Goal: Task Accomplishment & Management: Manage account settings

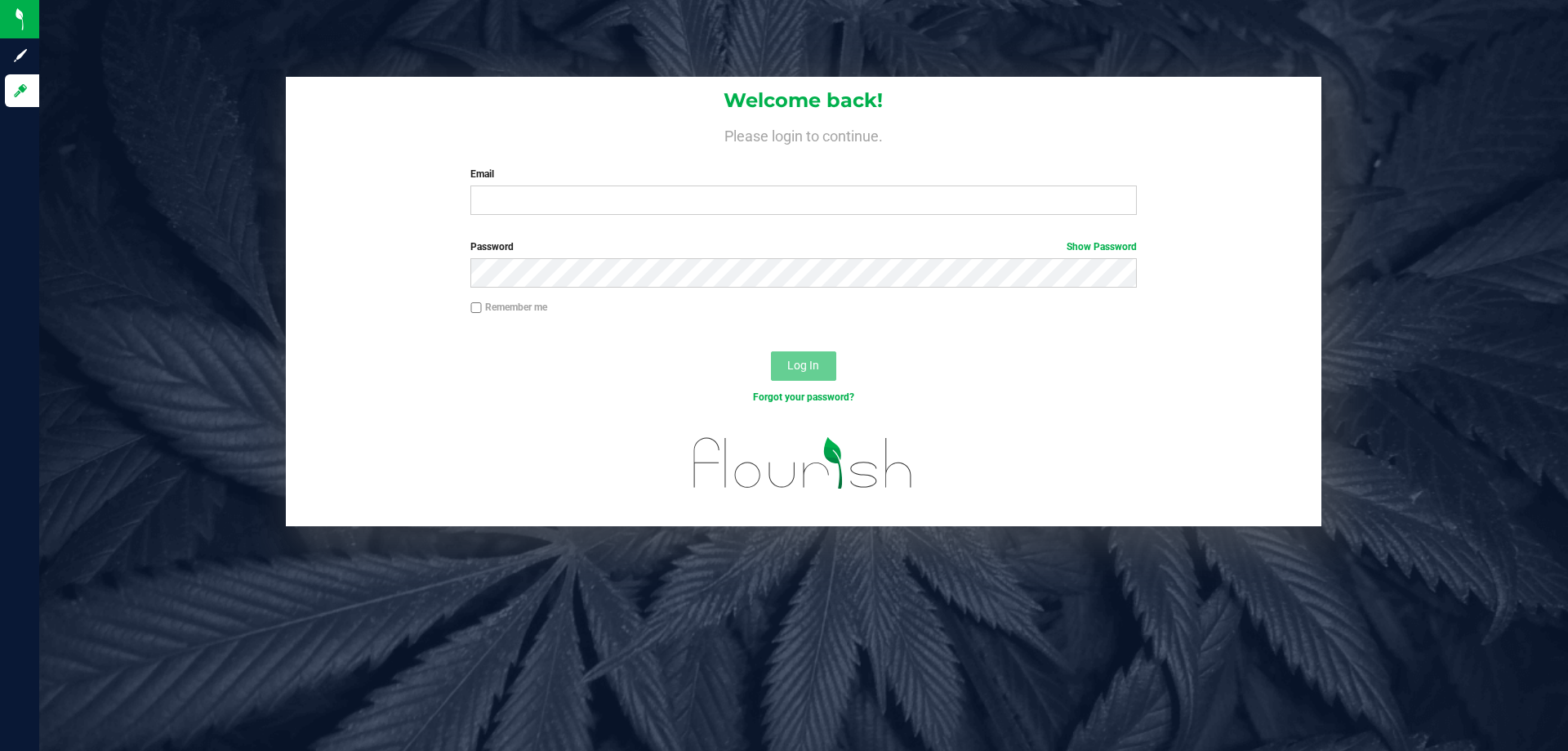
click at [573, 171] on label "Email" at bounding box center [803, 174] width 666 height 15
click at [573, 185] on input "Email" at bounding box center [803, 200] width 666 height 29
click at [542, 201] on input "Email" at bounding box center [803, 200] width 666 height 29
type input "[EMAIL_ADDRESS][DOMAIN_NAME]"
click at [771, 351] on button "Log In" at bounding box center [803, 365] width 65 height 29
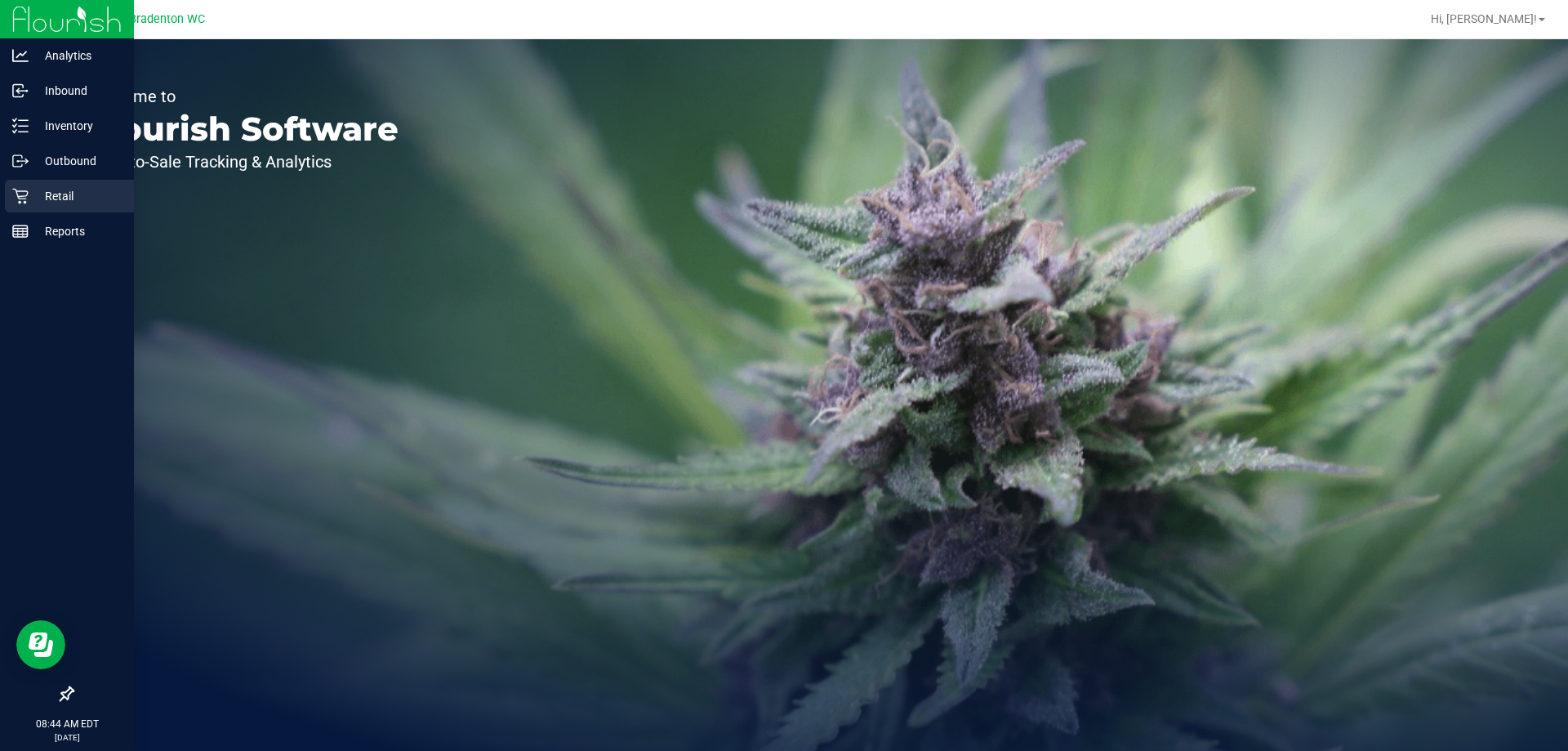
click at [75, 196] on p "Retail" at bounding box center [78, 196] width 98 height 20
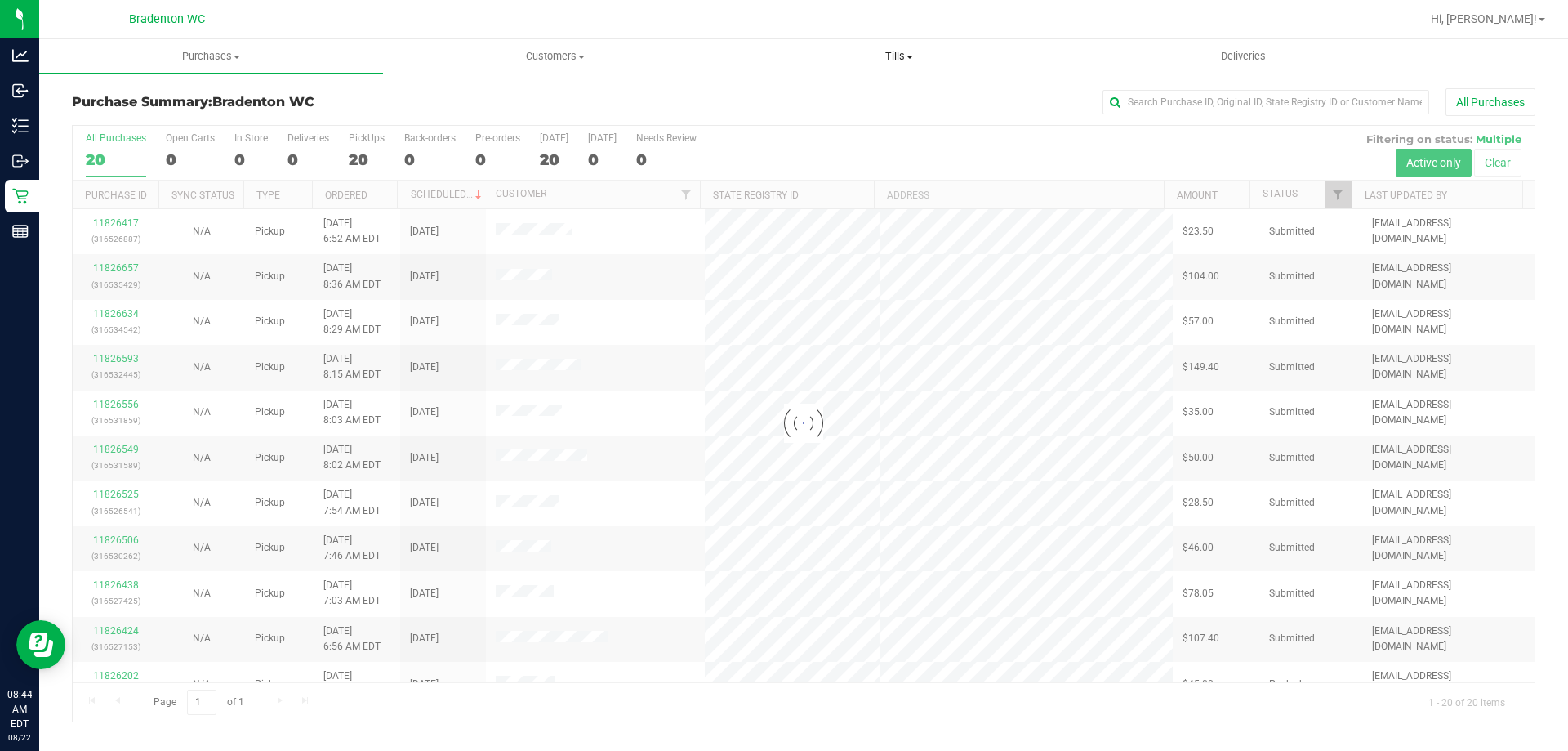
click at [887, 57] on span "Tills" at bounding box center [899, 57] width 342 height 15
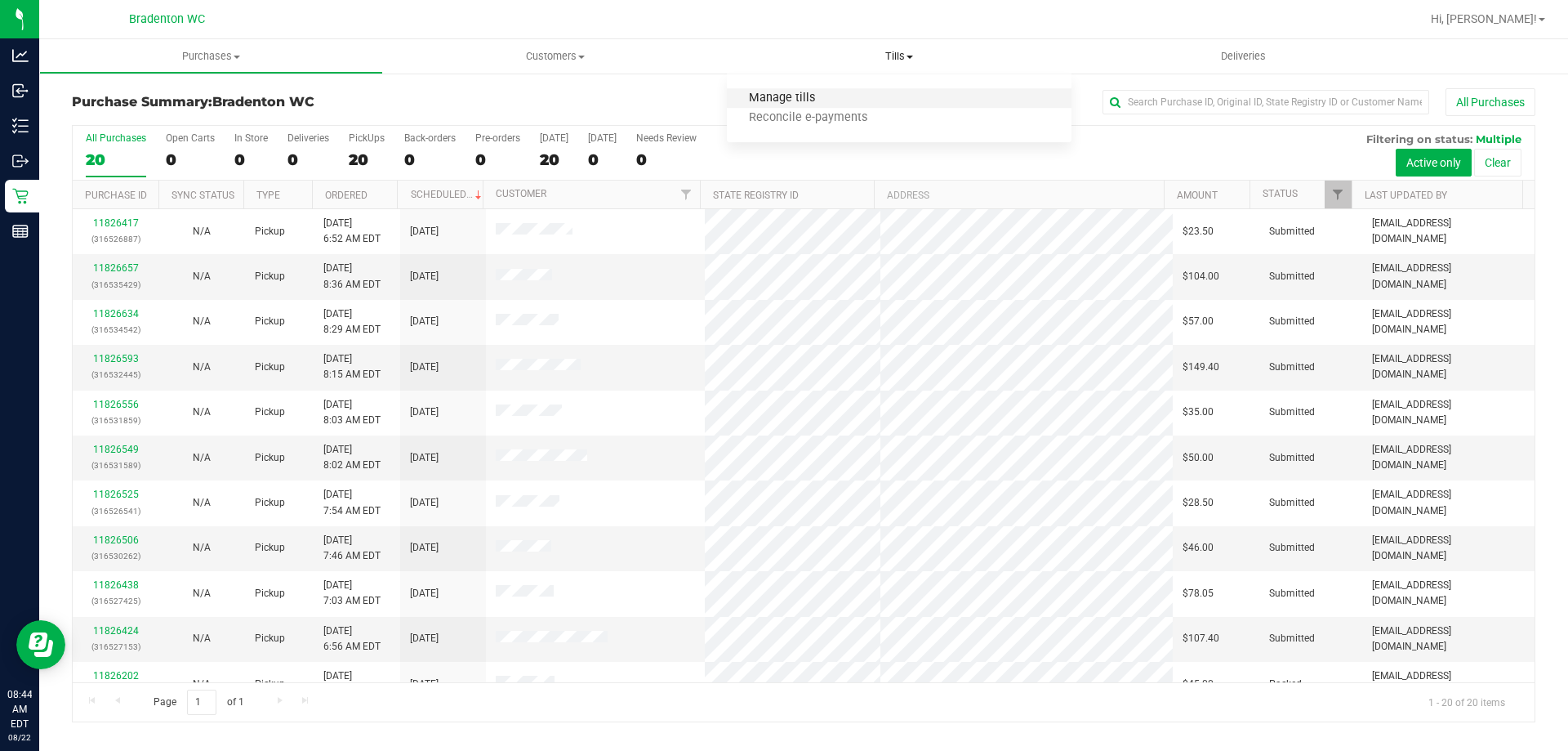
click at [777, 103] on span "Manage tills" at bounding box center [782, 98] width 111 height 14
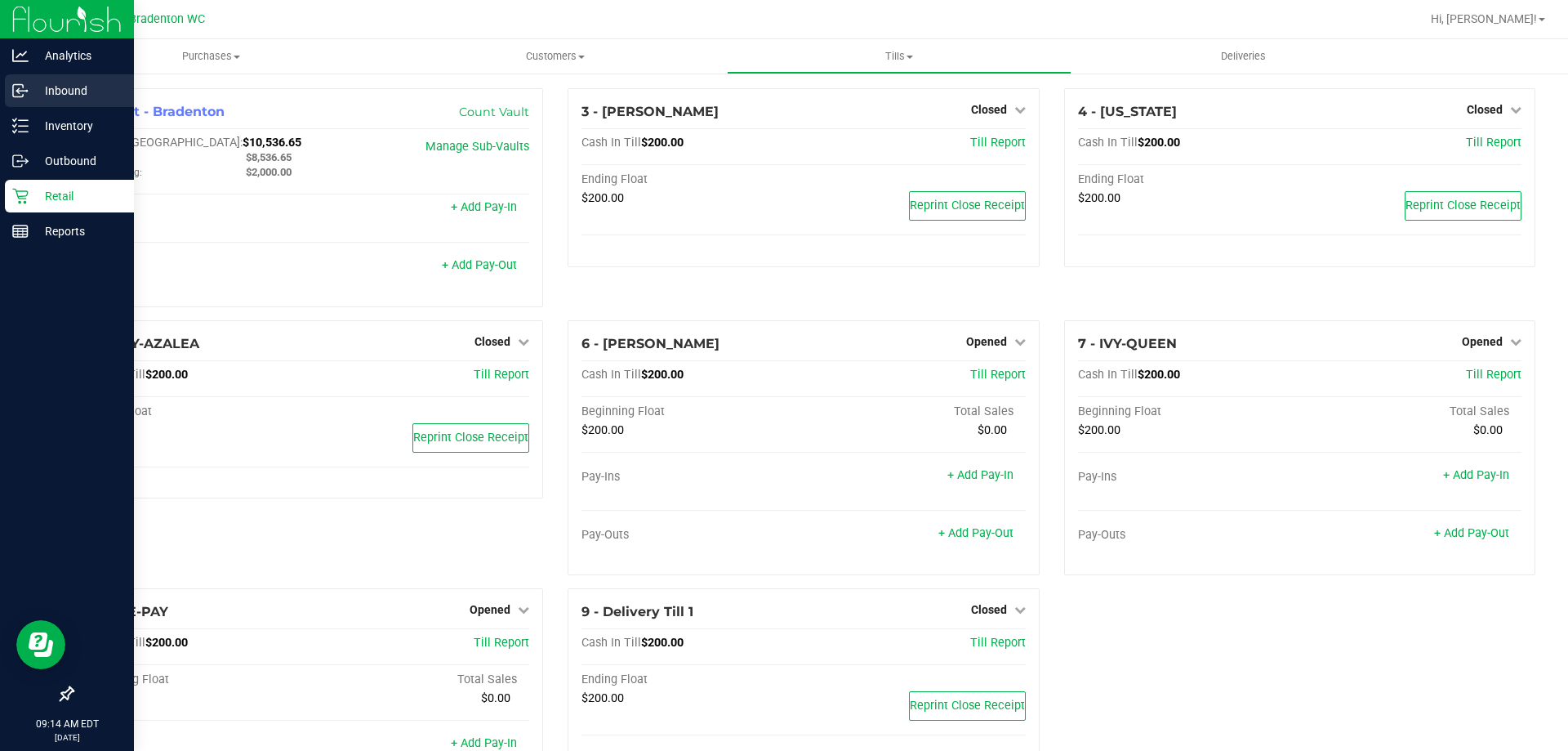
click at [70, 105] on div "Inbound" at bounding box center [69, 91] width 129 height 33
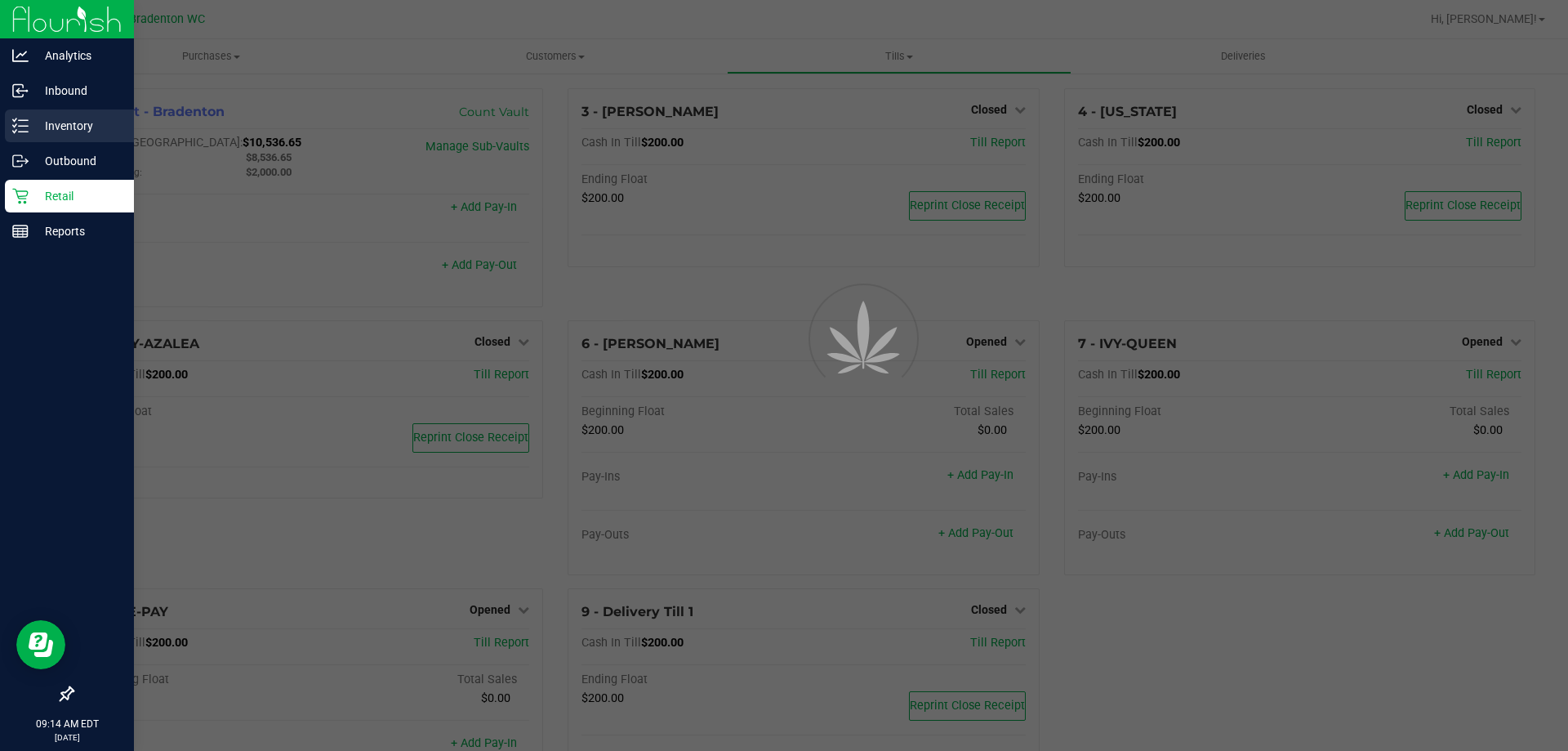
click at [68, 120] on p "Inventory" at bounding box center [78, 126] width 98 height 20
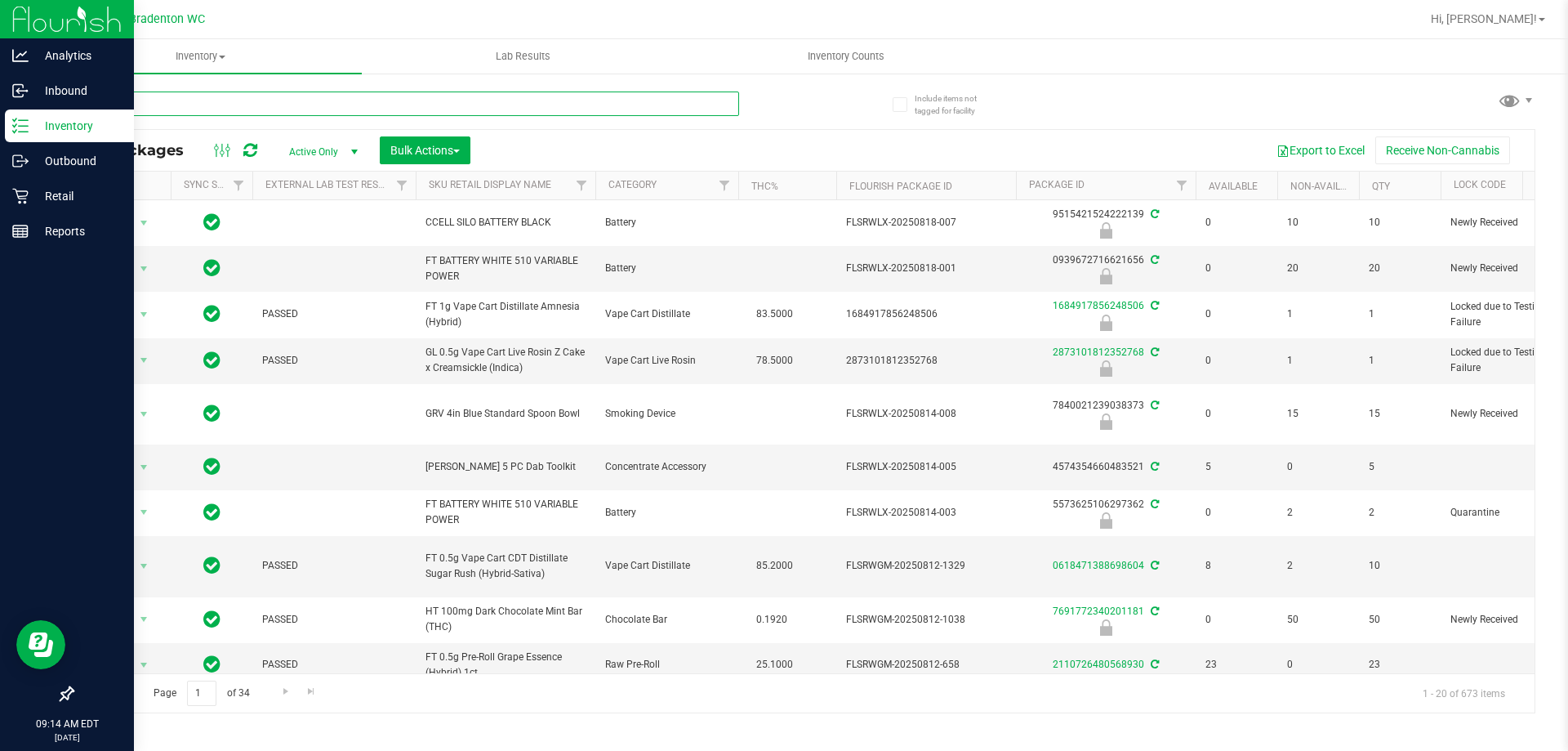
click at [356, 111] on input "text" at bounding box center [406, 104] width 668 height 25
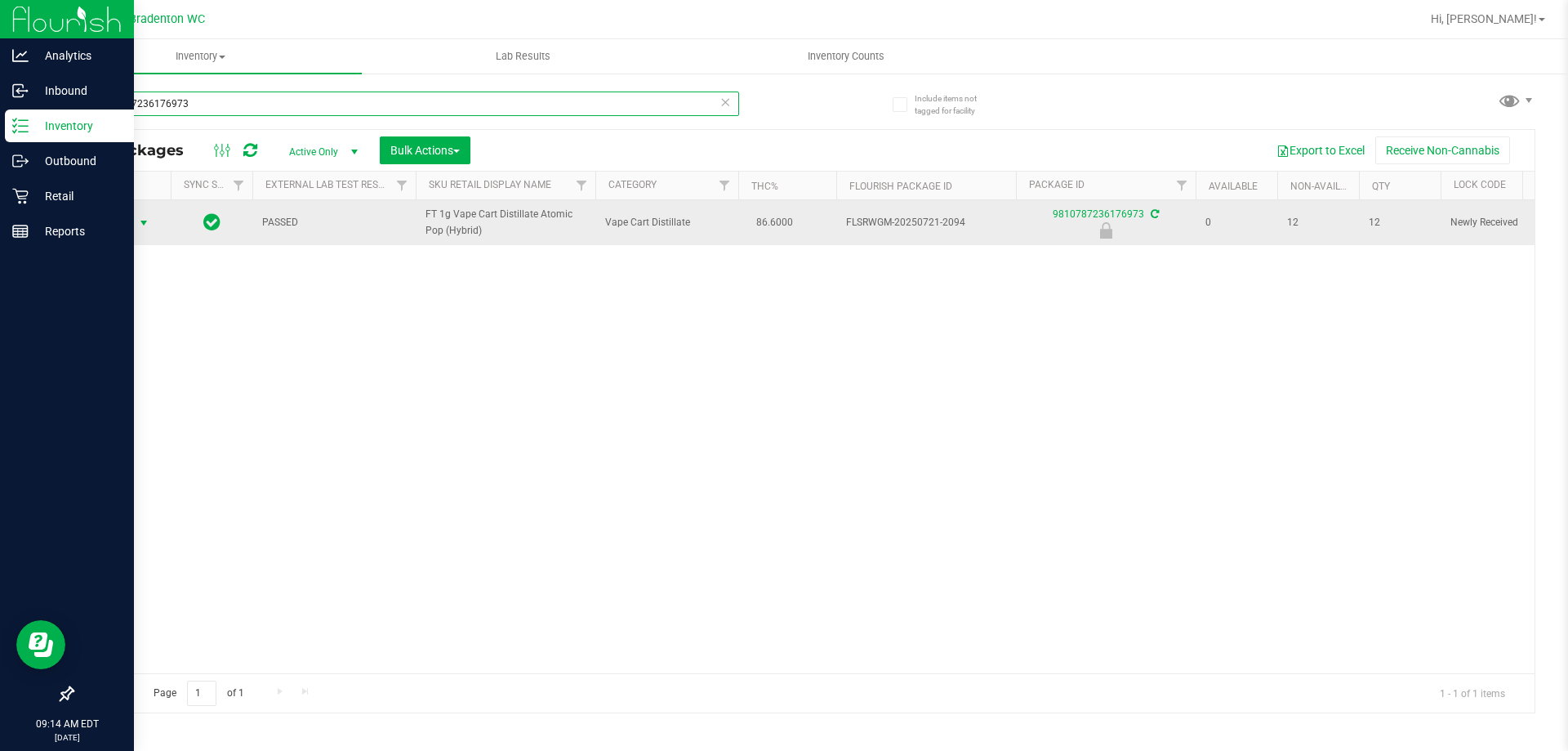
type input "9810787236176973"
click at [127, 225] on span "Action" at bounding box center [111, 223] width 44 height 23
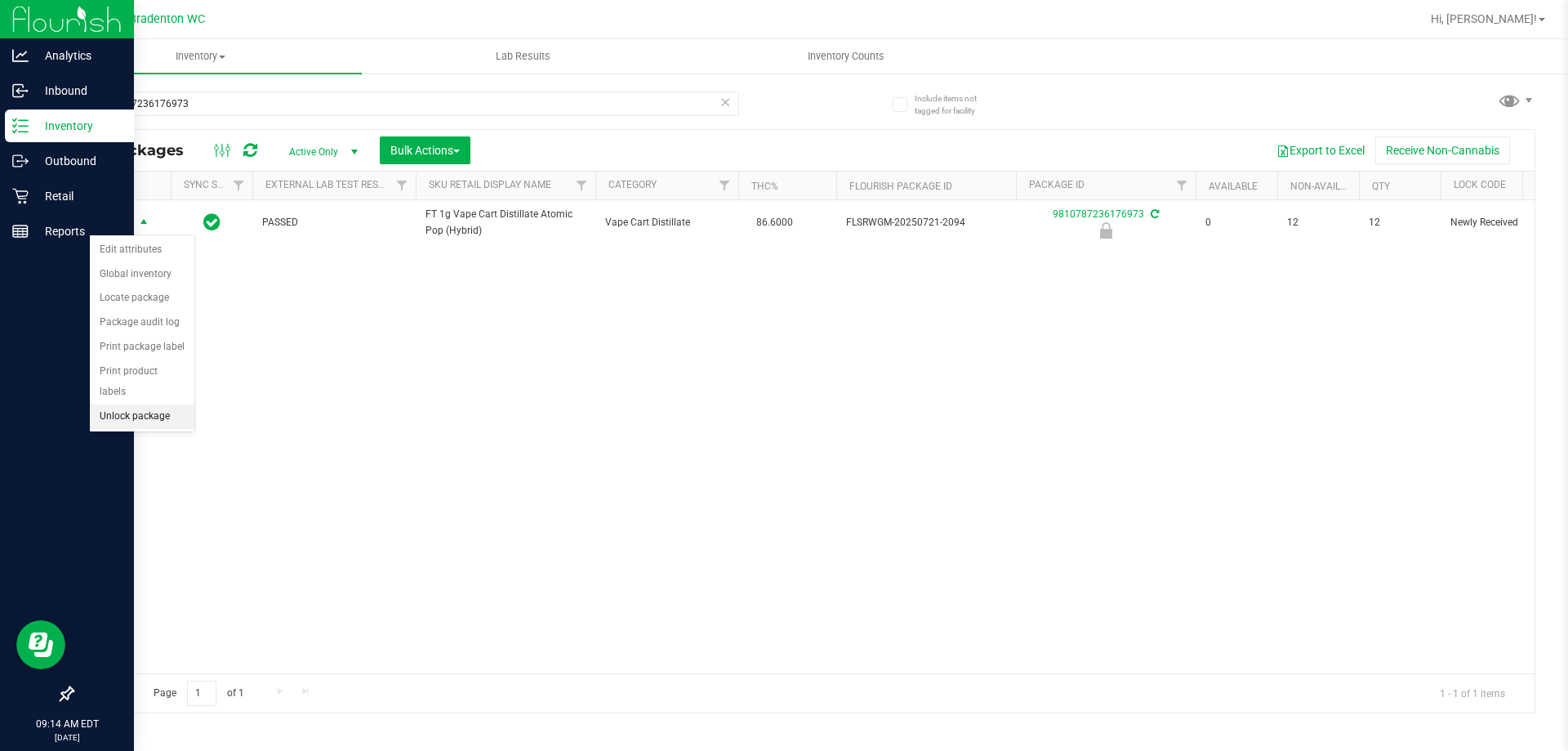
click at [114, 405] on li "Unlock package" at bounding box center [142, 417] width 105 height 25
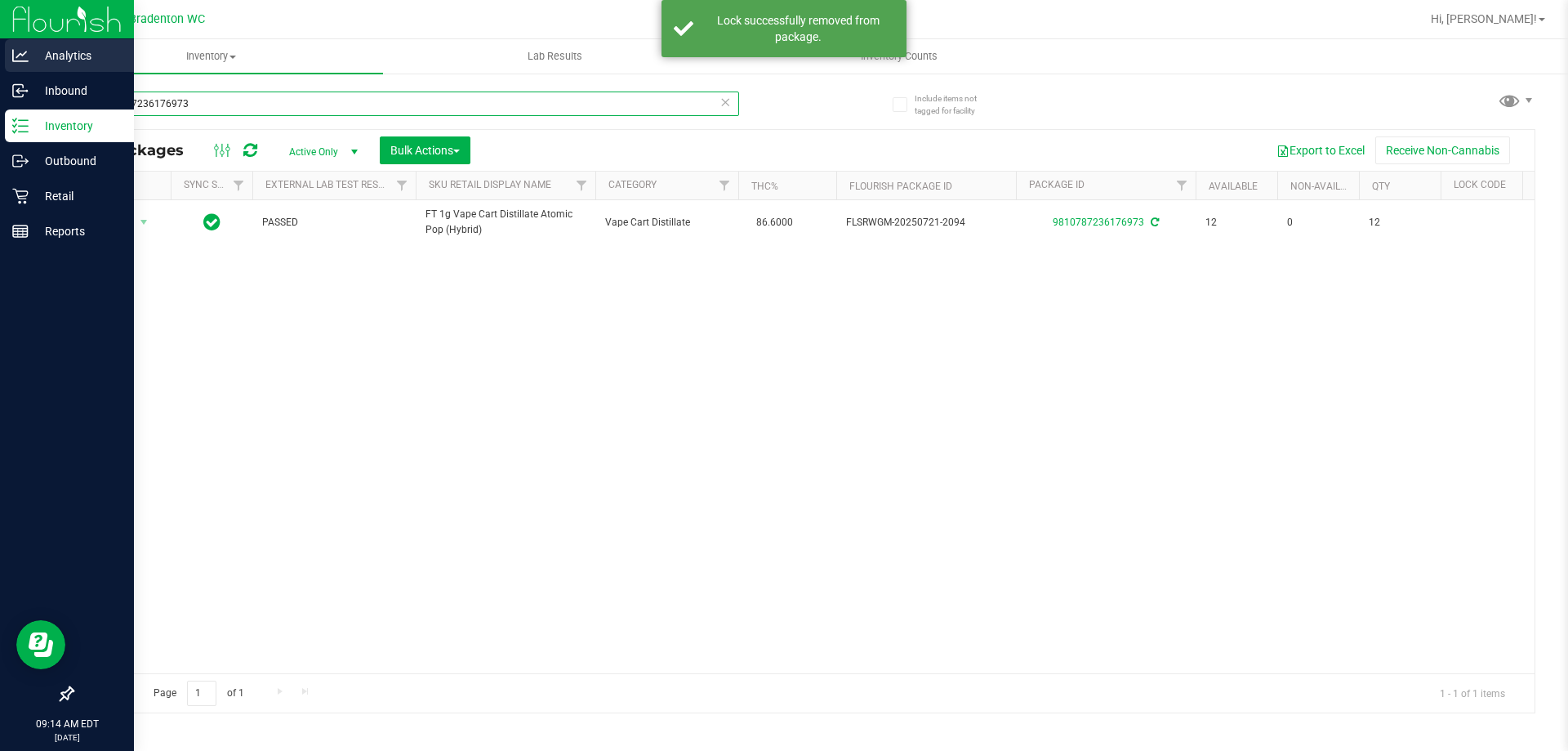
drag, startPoint x: 195, startPoint y: 99, endPoint x: 0, endPoint y: 55, distance: 199.9
click at [0, 51] on div "Analytics Inbound Inventory Outbound Retail Reports 09:14 AM EDT [DATE] 08/22 B…" at bounding box center [784, 376] width 1568 height 751
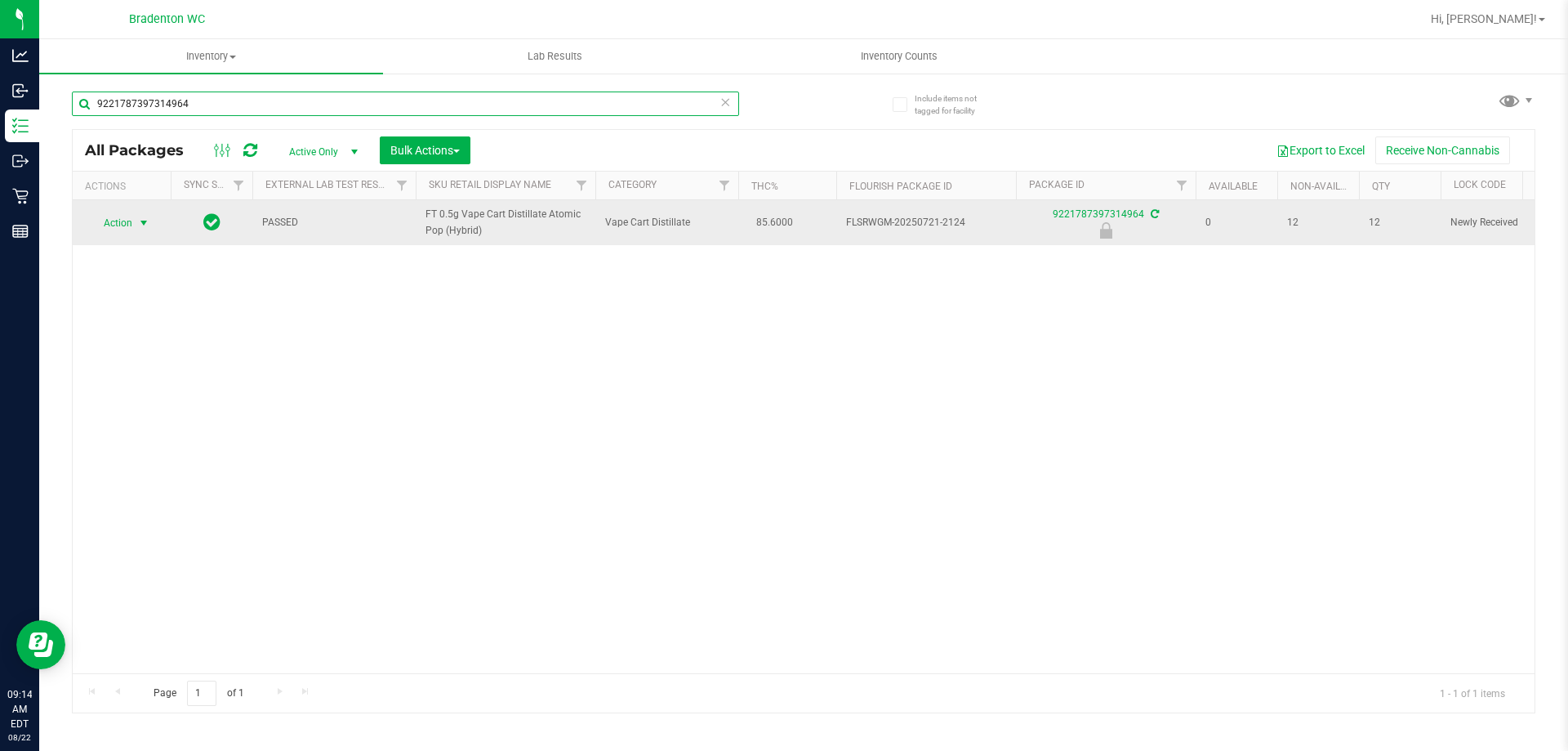
type input "9221787397314964"
click at [115, 230] on span "Action" at bounding box center [111, 223] width 44 height 23
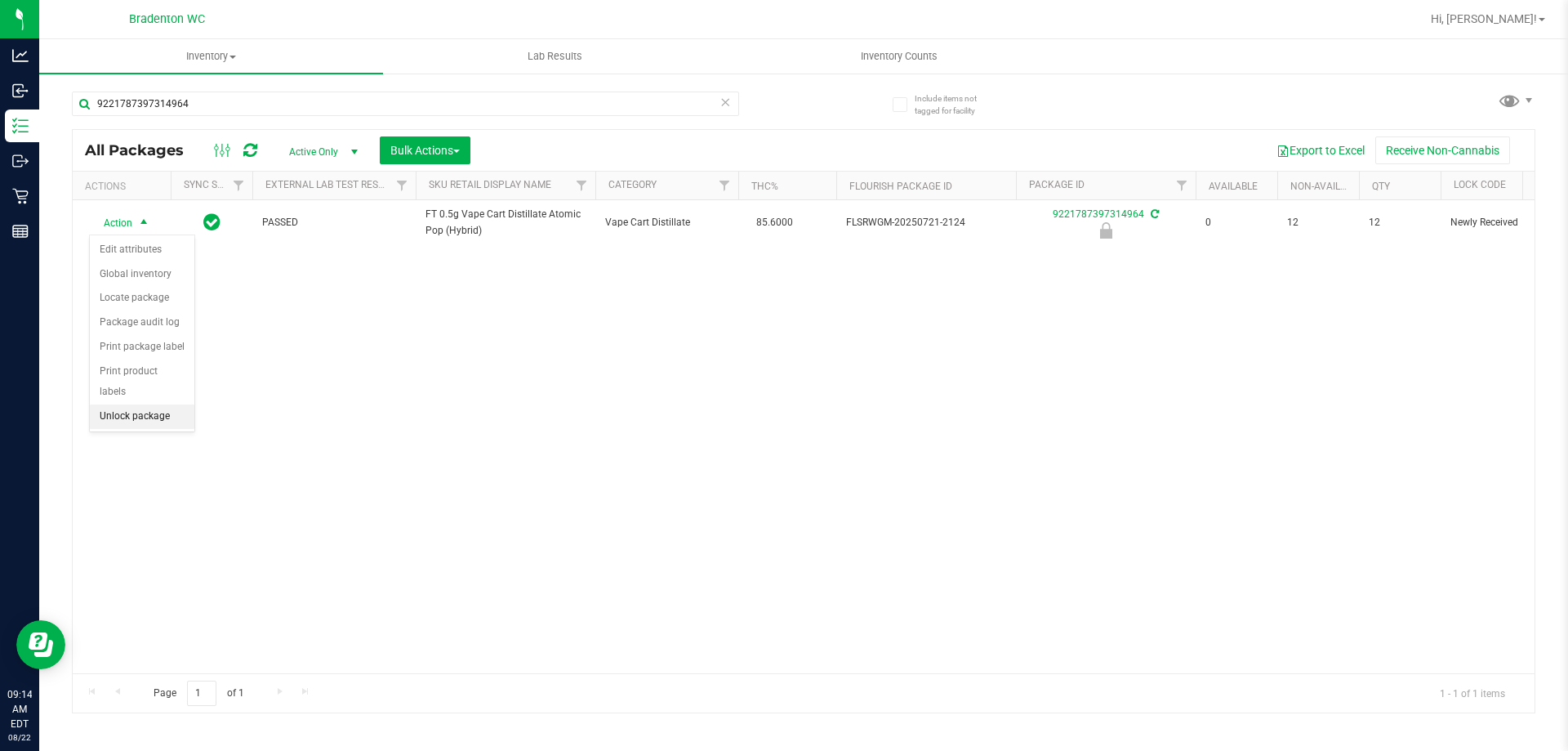
click at [119, 405] on li "Unlock package" at bounding box center [142, 417] width 105 height 25
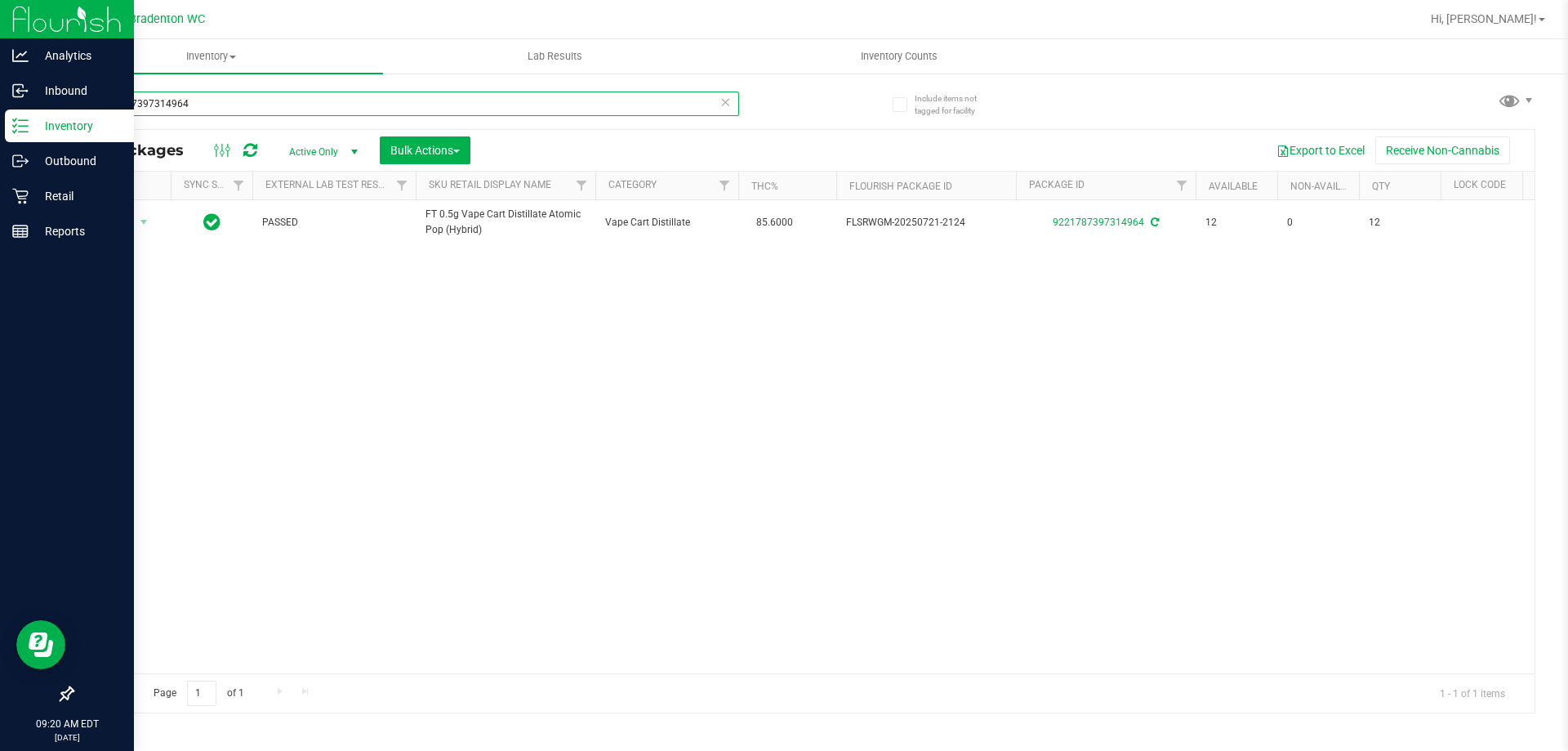
drag, startPoint x: 0, startPoint y: 106, endPoint x: 0, endPoint y: 26, distance: 80.0
click at [0, 88] on div "Analytics Inbound Inventory Outbound Retail Reports 09:20 AM EDT [DATE] 08/22 B…" at bounding box center [784, 376] width 1568 height 751
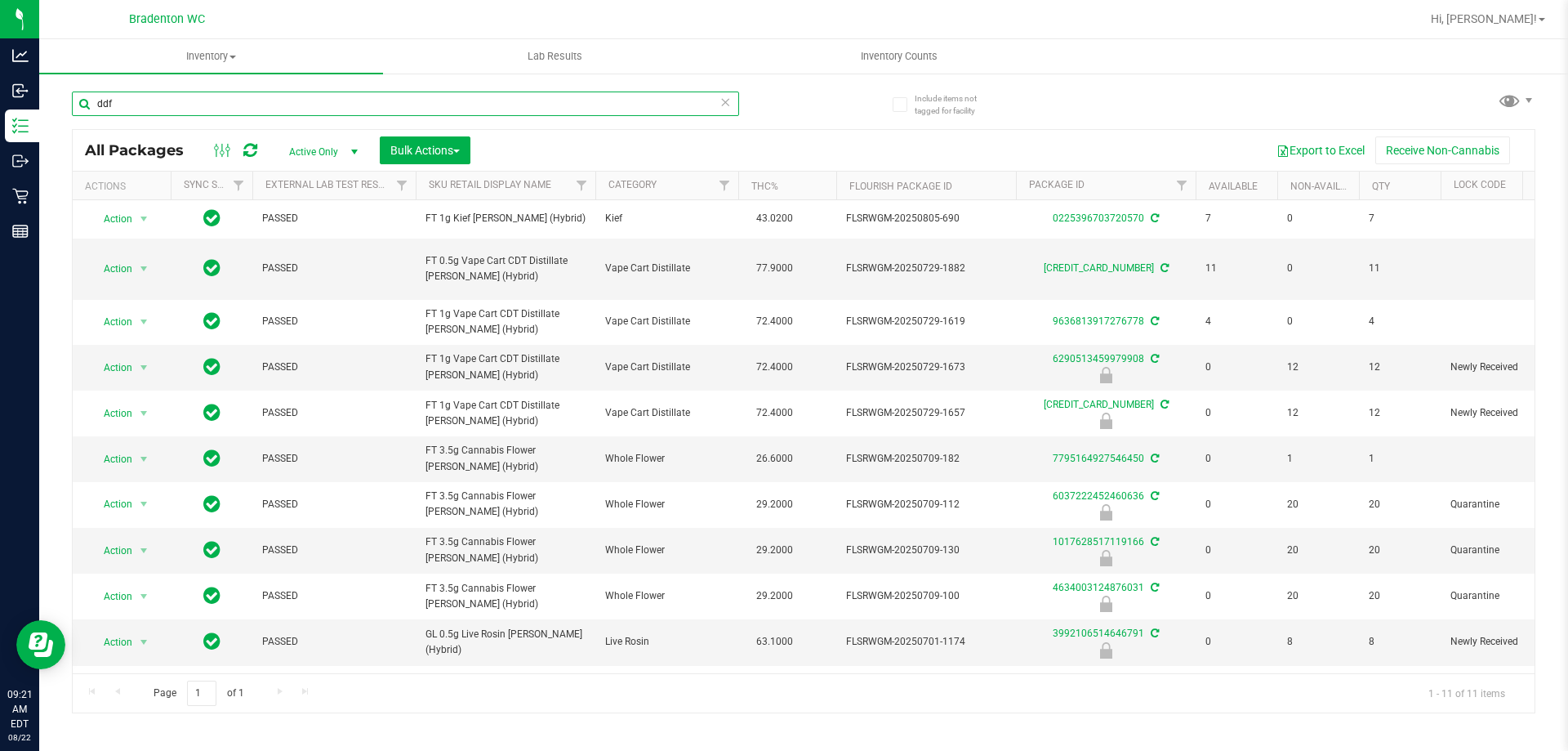
type input "ddf"
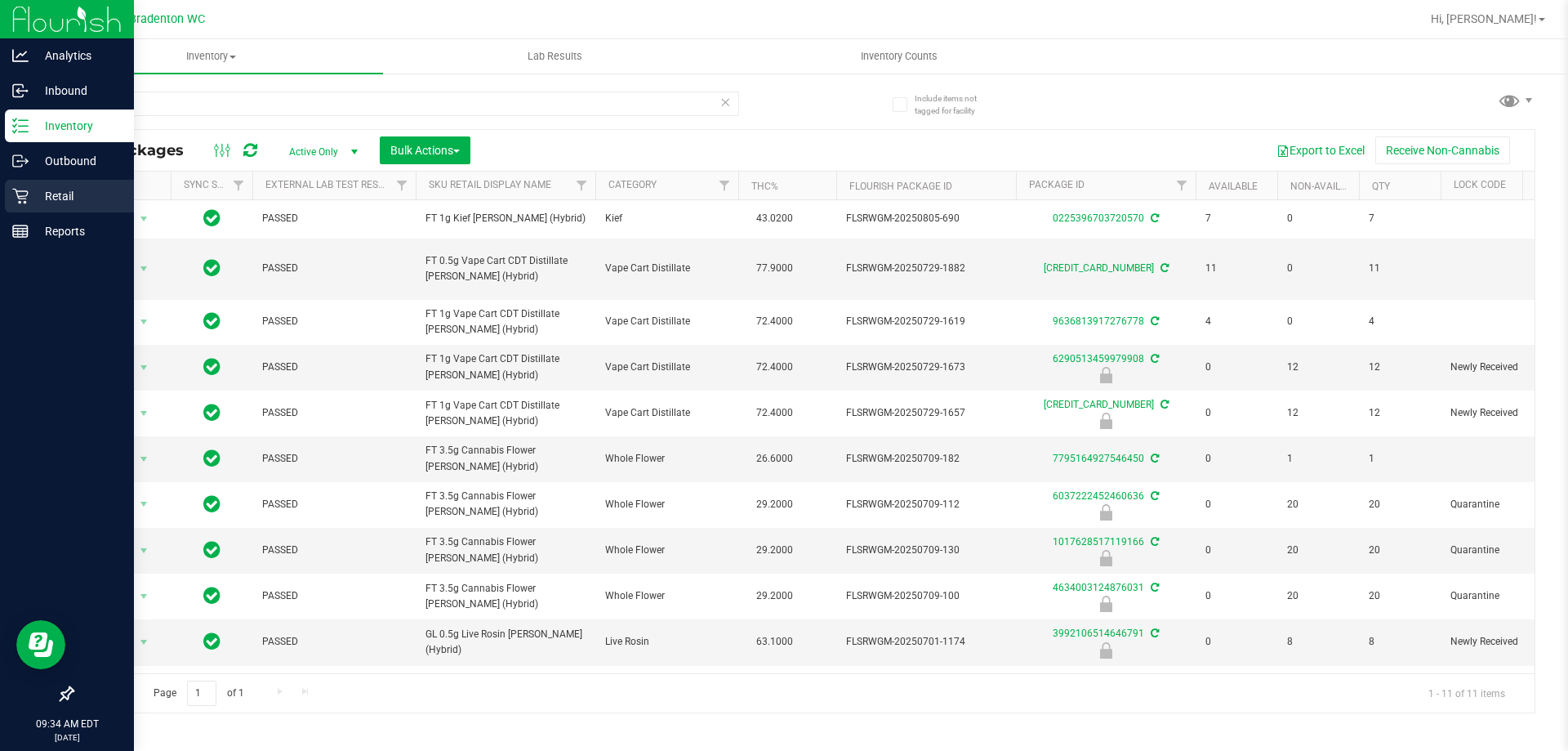
click at [35, 195] on p "Retail" at bounding box center [78, 196] width 98 height 20
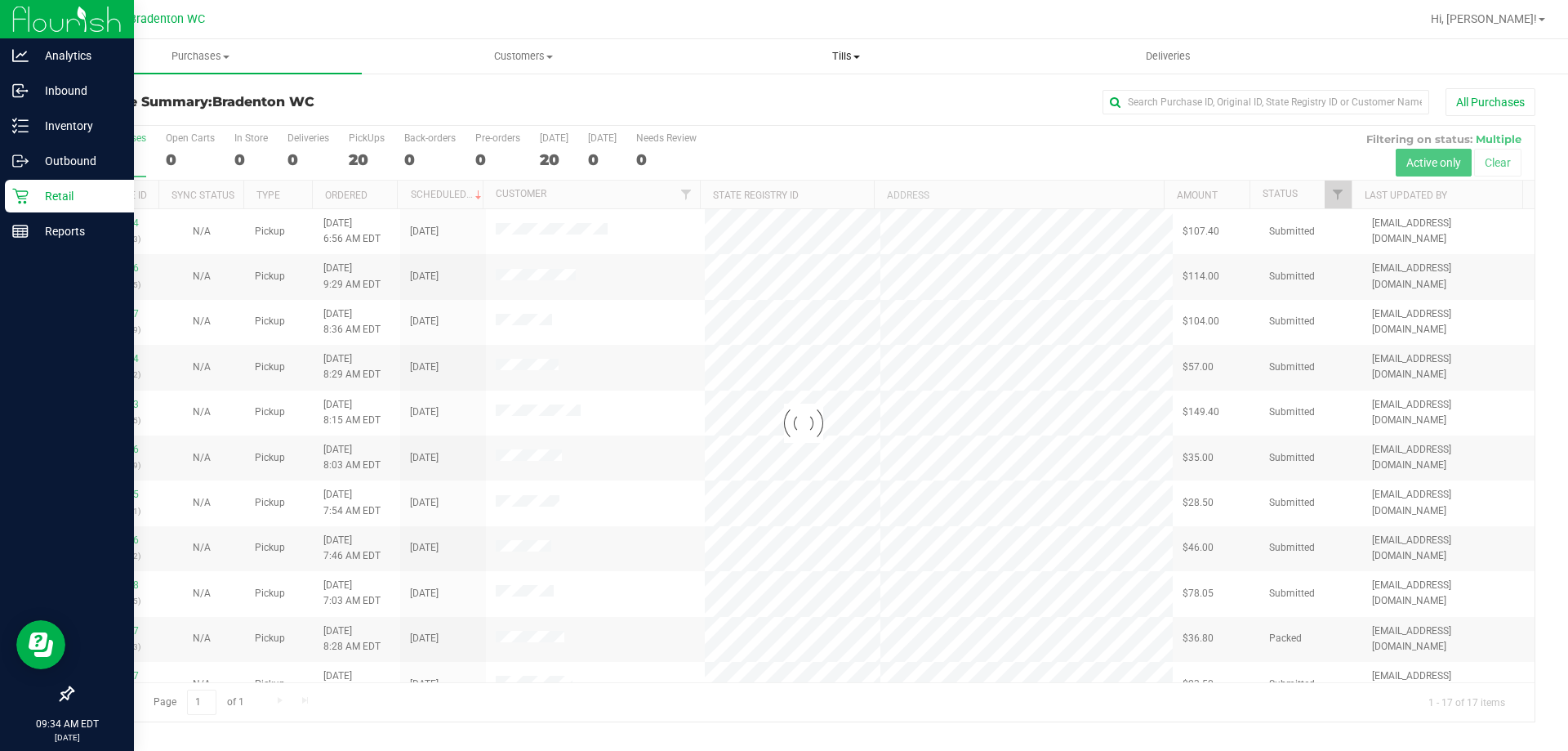
click at [827, 51] on span "Tills" at bounding box center [845, 57] width 321 height 15
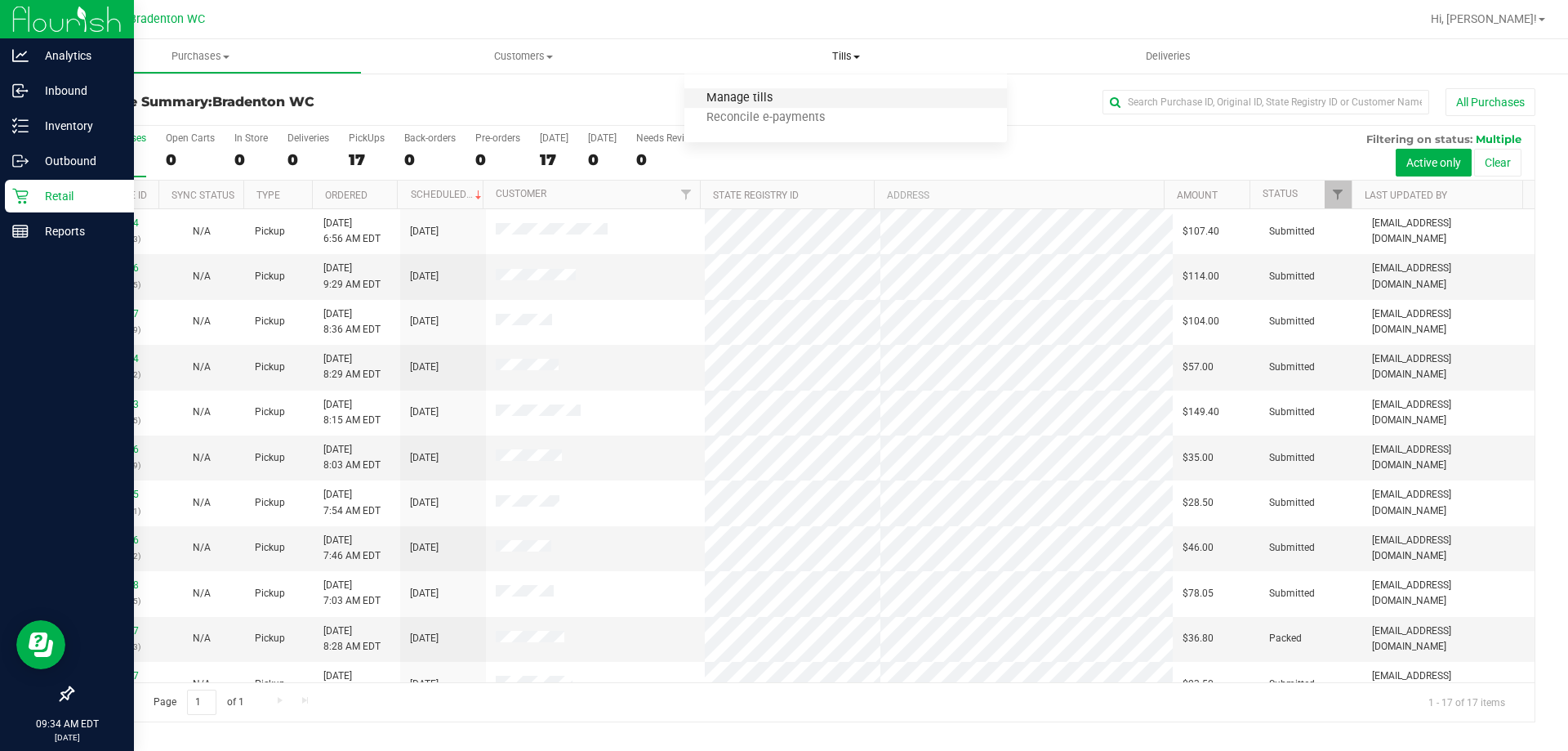
click at [791, 101] on span "Manage tills" at bounding box center [740, 98] width 111 height 14
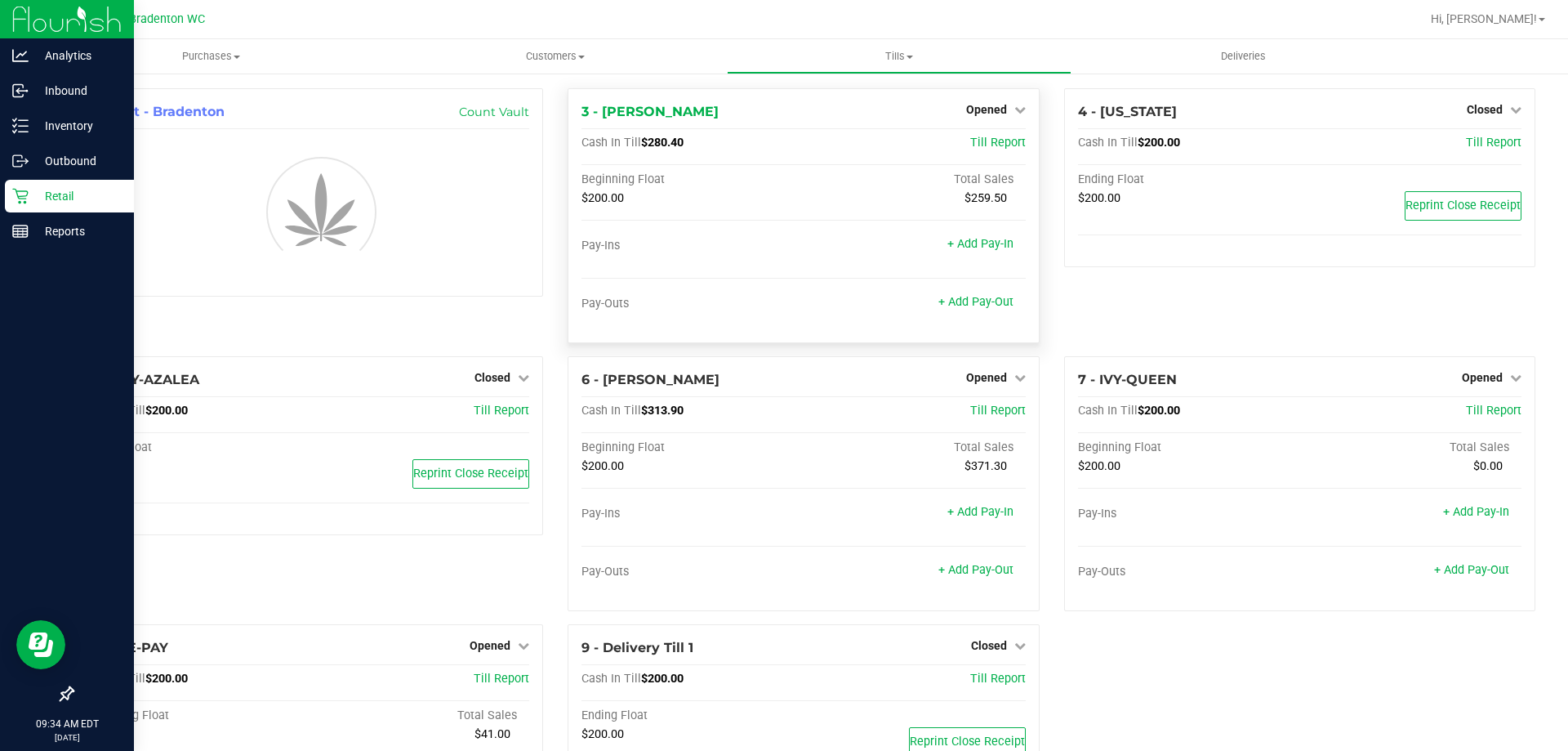
click at [602, 223] on div "Beginning Float Total Sales $200.00 $259.50" at bounding box center [803, 205] width 444 height 66
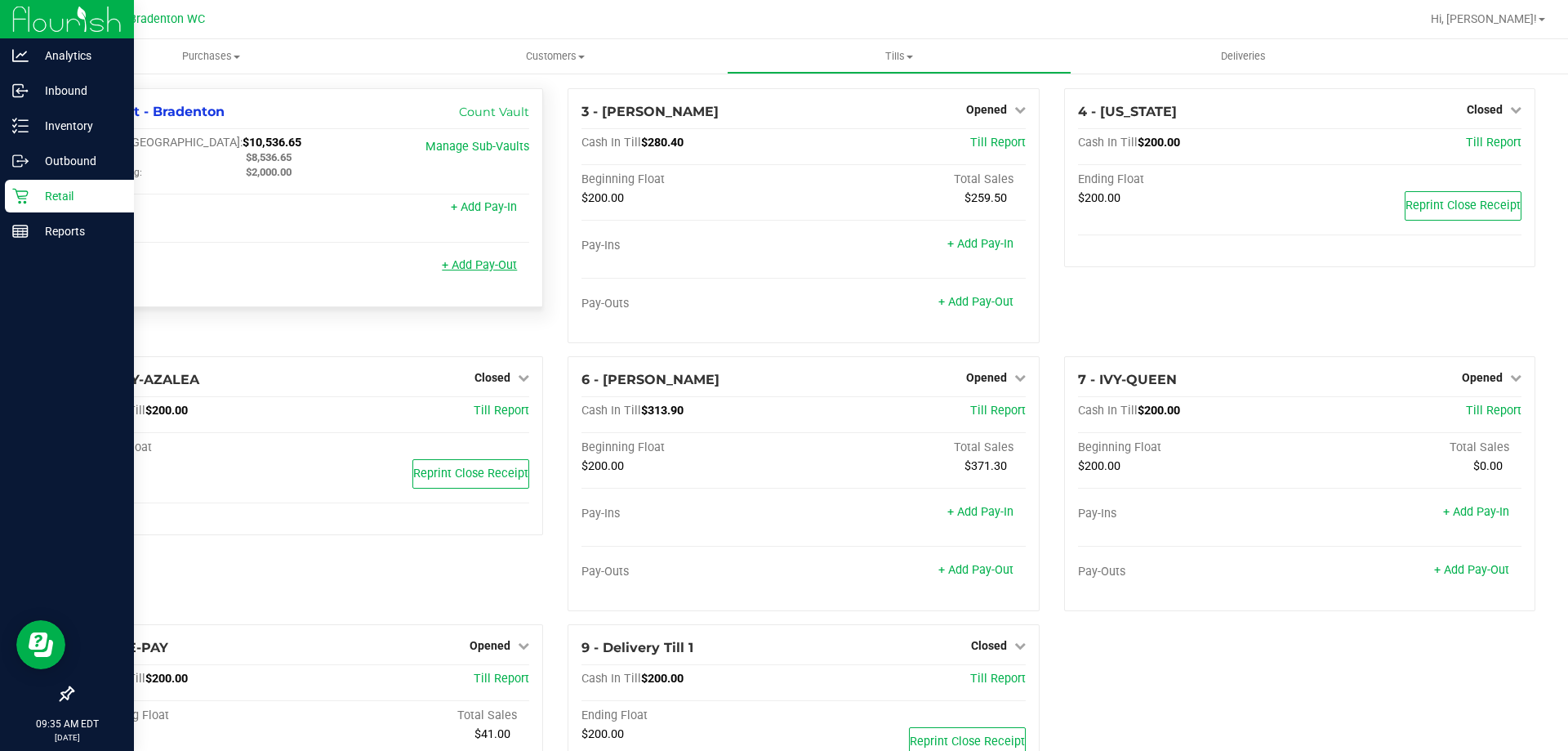
click at [491, 272] on link "+ Add Pay-Out" at bounding box center [479, 265] width 75 height 14
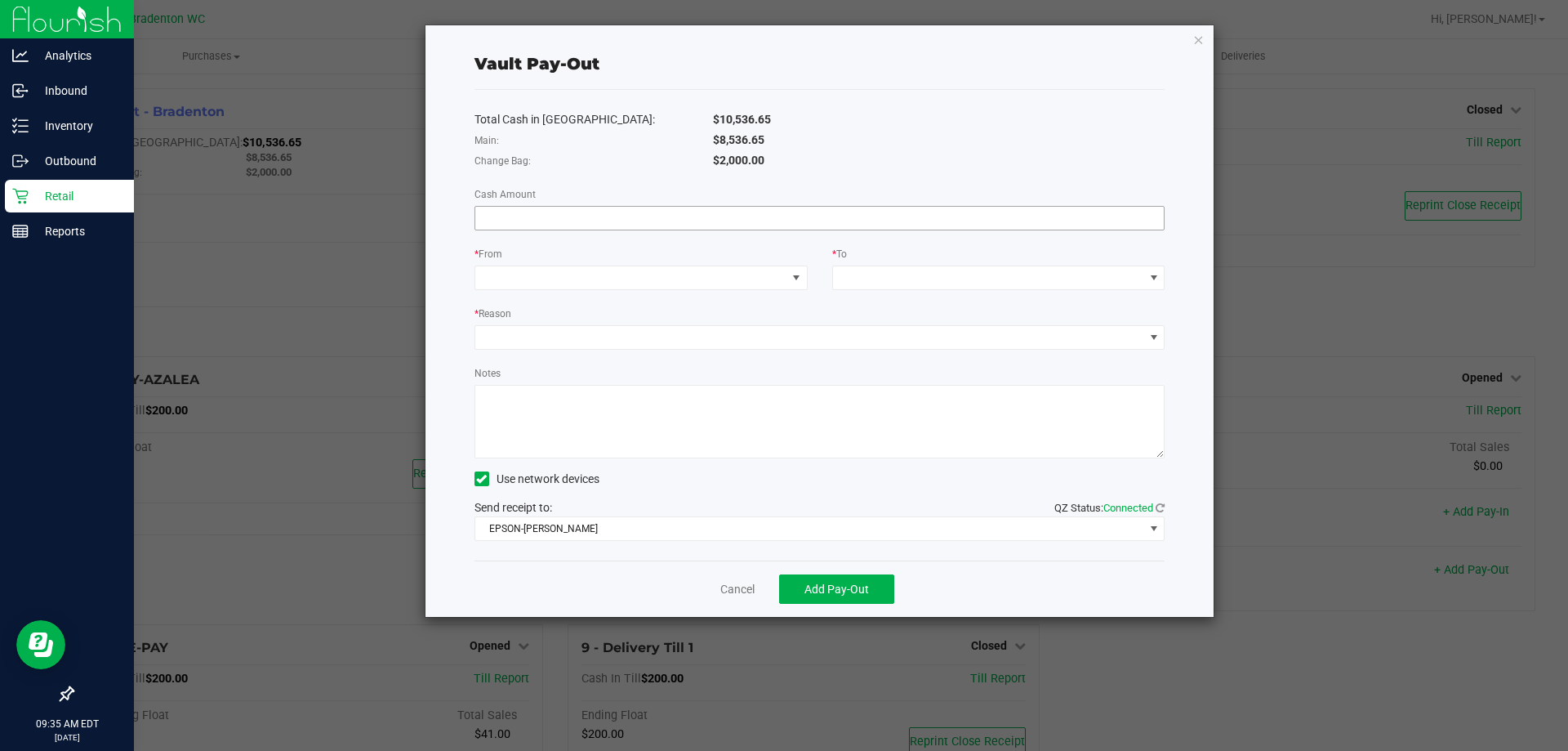
click at [657, 213] on input at bounding box center [820, 218] width 689 height 23
type input "$8,536.65"
click at [666, 265] on div "* From" at bounding box center [641, 255] width 333 height 21
click at [669, 277] on span at bounding box center [631, 278] width 311 height 23
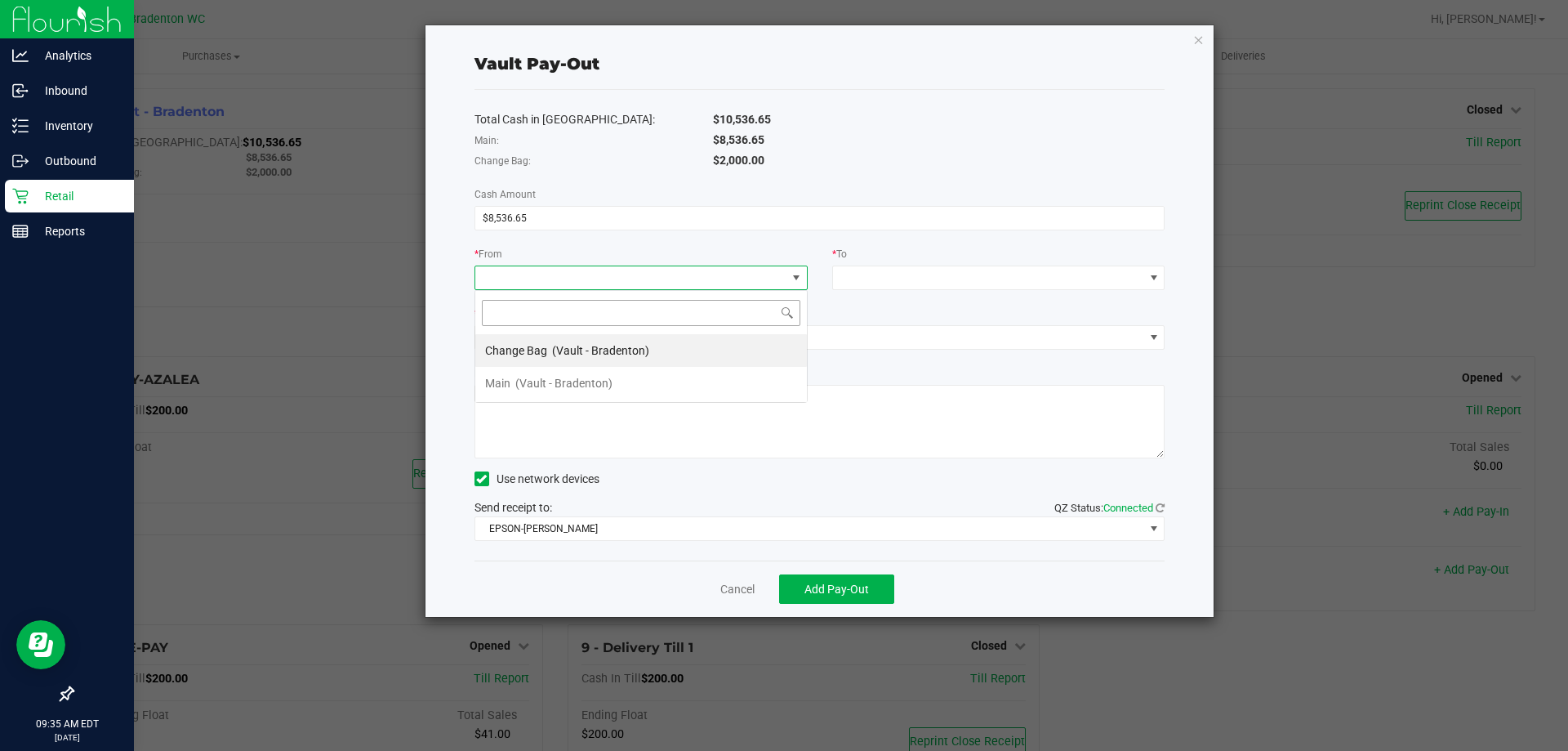
scroll to position [25, 333]
click at [609, 388] on span "(Vault - Bradenton)" at bounding box center [564, 383] width 97 height 13
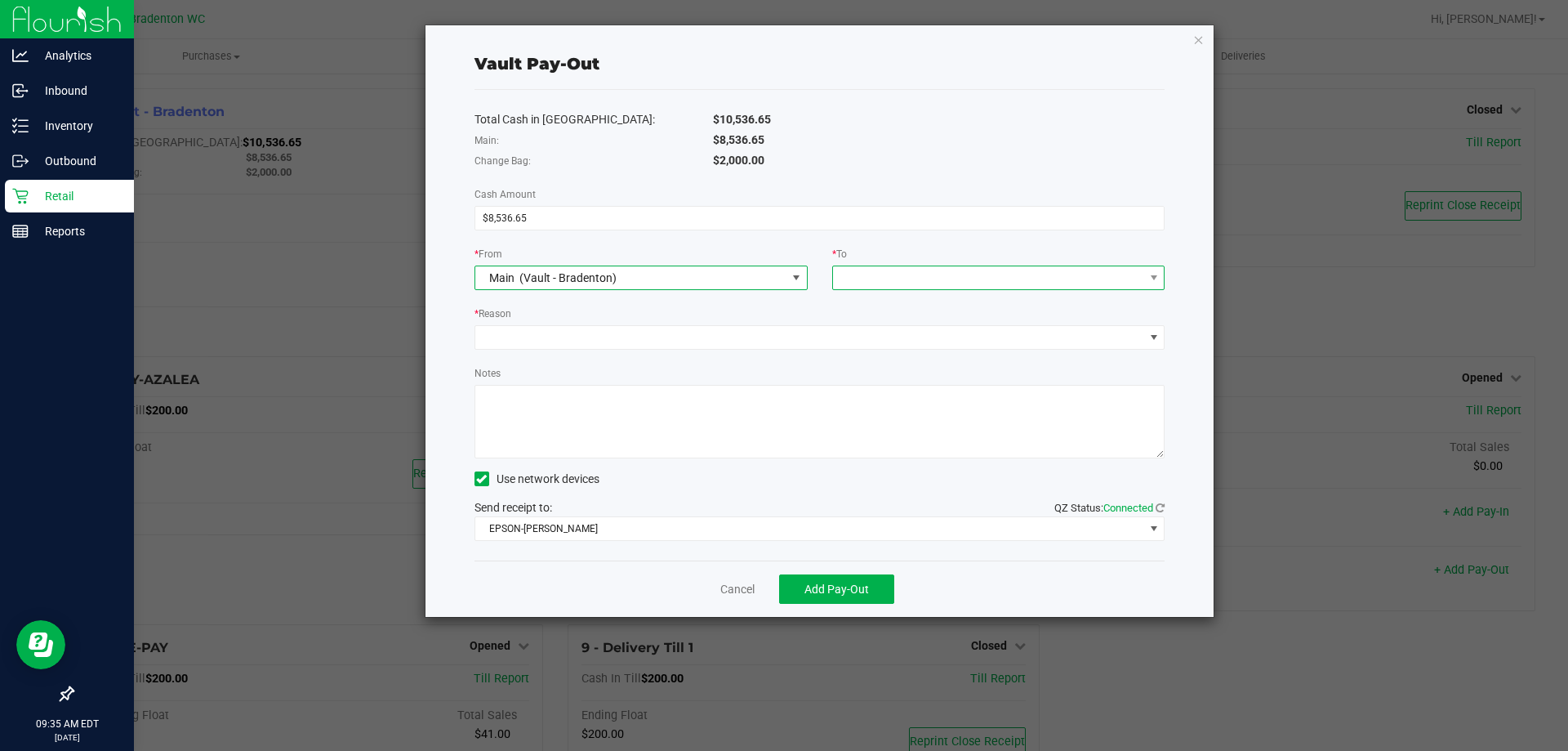
click at [851, 279] on span at bounding box center [988, 278] width 311 height 23
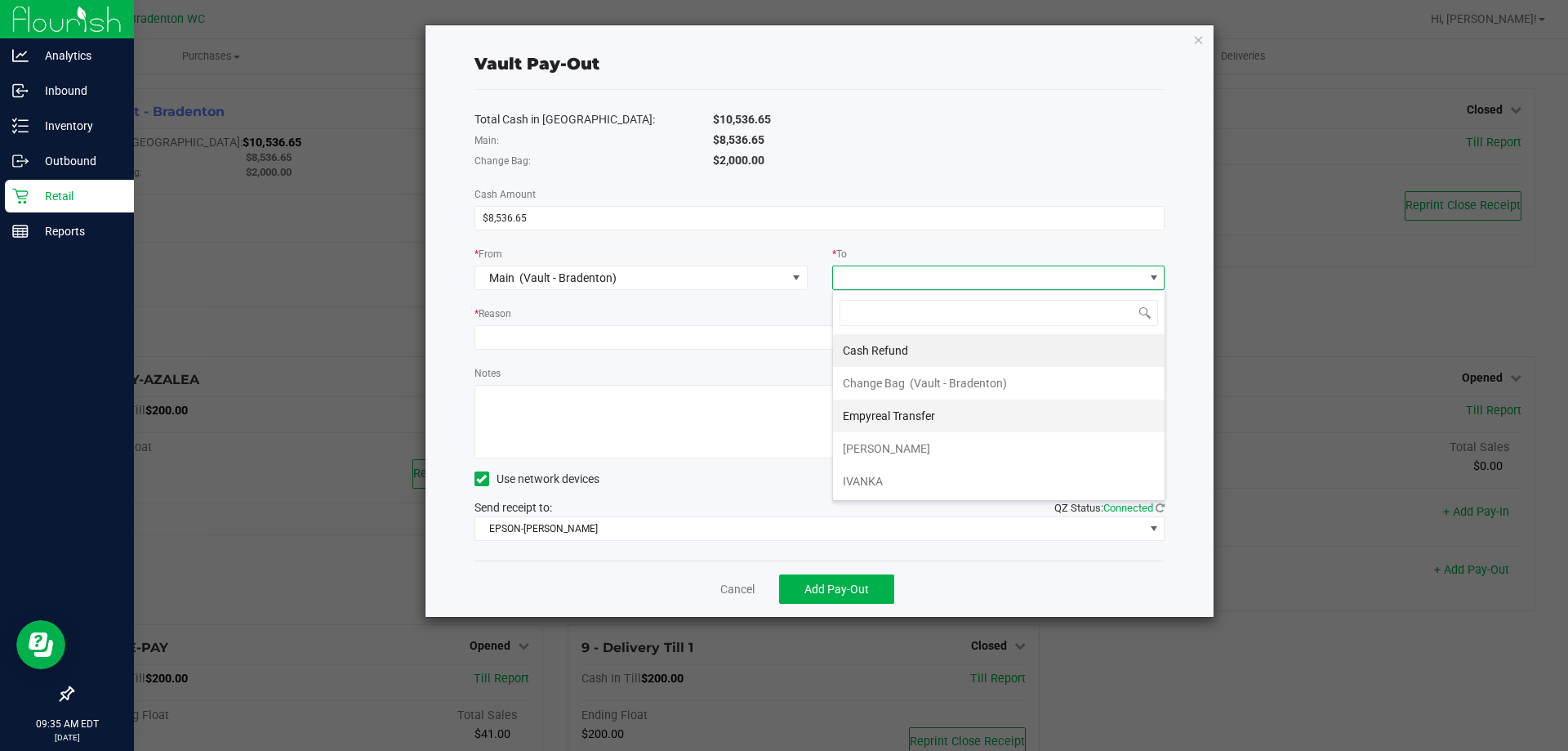
click at [897, 420] on span "Empyreal Transfer" at bounding box center [889, 416] width 93 height 13
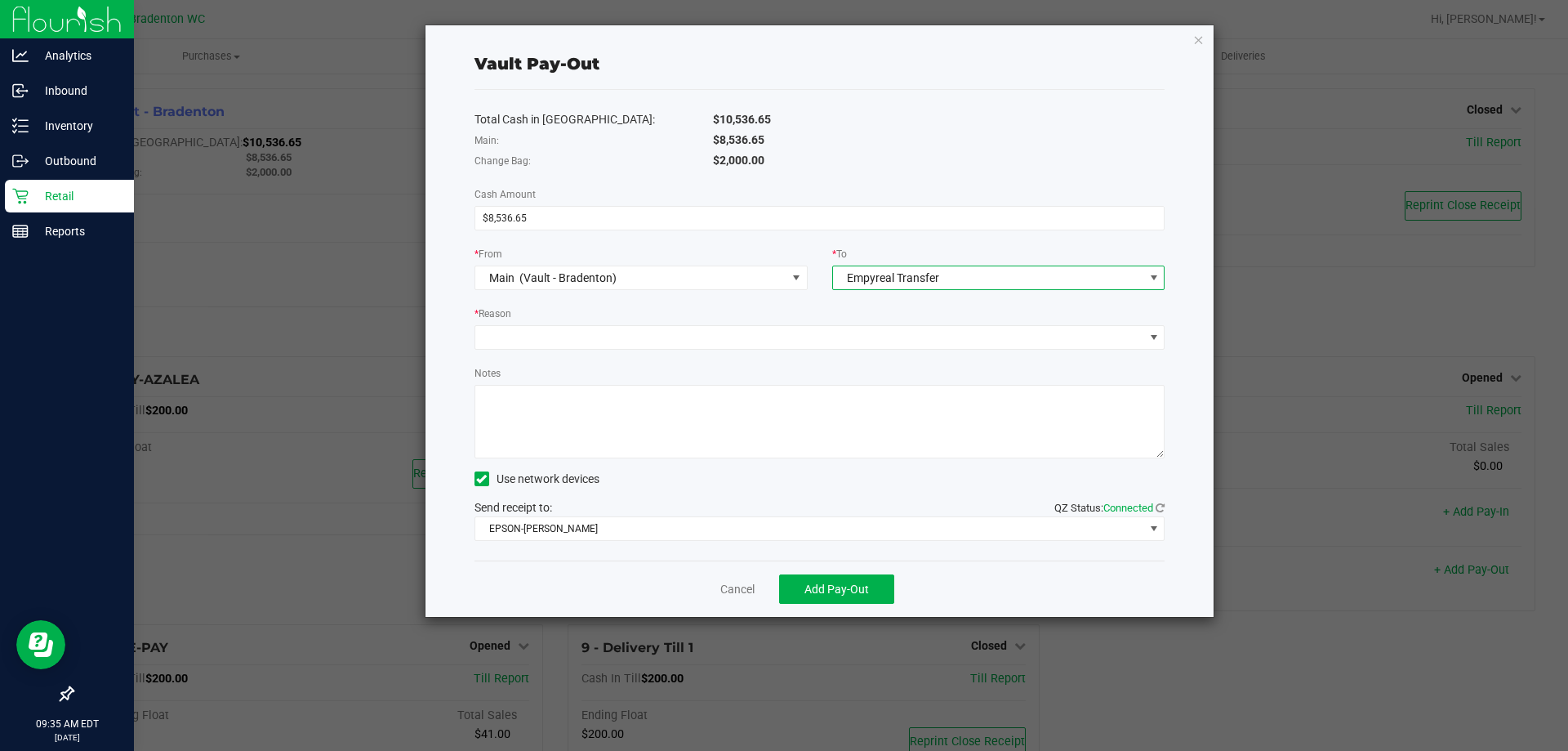
click at [726, 351] on div "Total Cash in [GEOGRAPHIC_DATA]: $10,536.65 Main: $8,536.65 Change Bag: $2,000.…" at bounding box center [820, 324] width 691 height 470
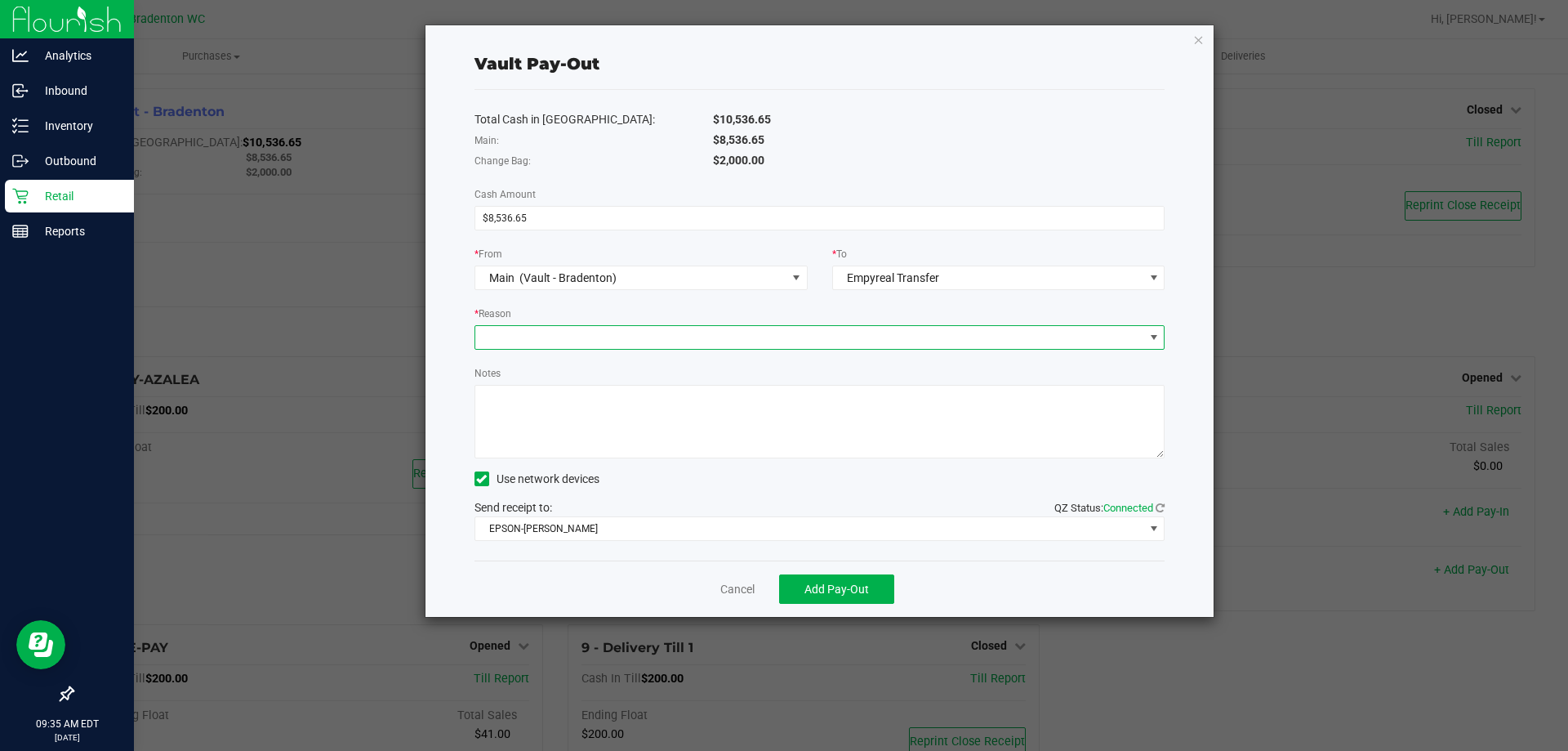
click at [726, 337] on span at bounding box center [810, 338] width 669 height 23
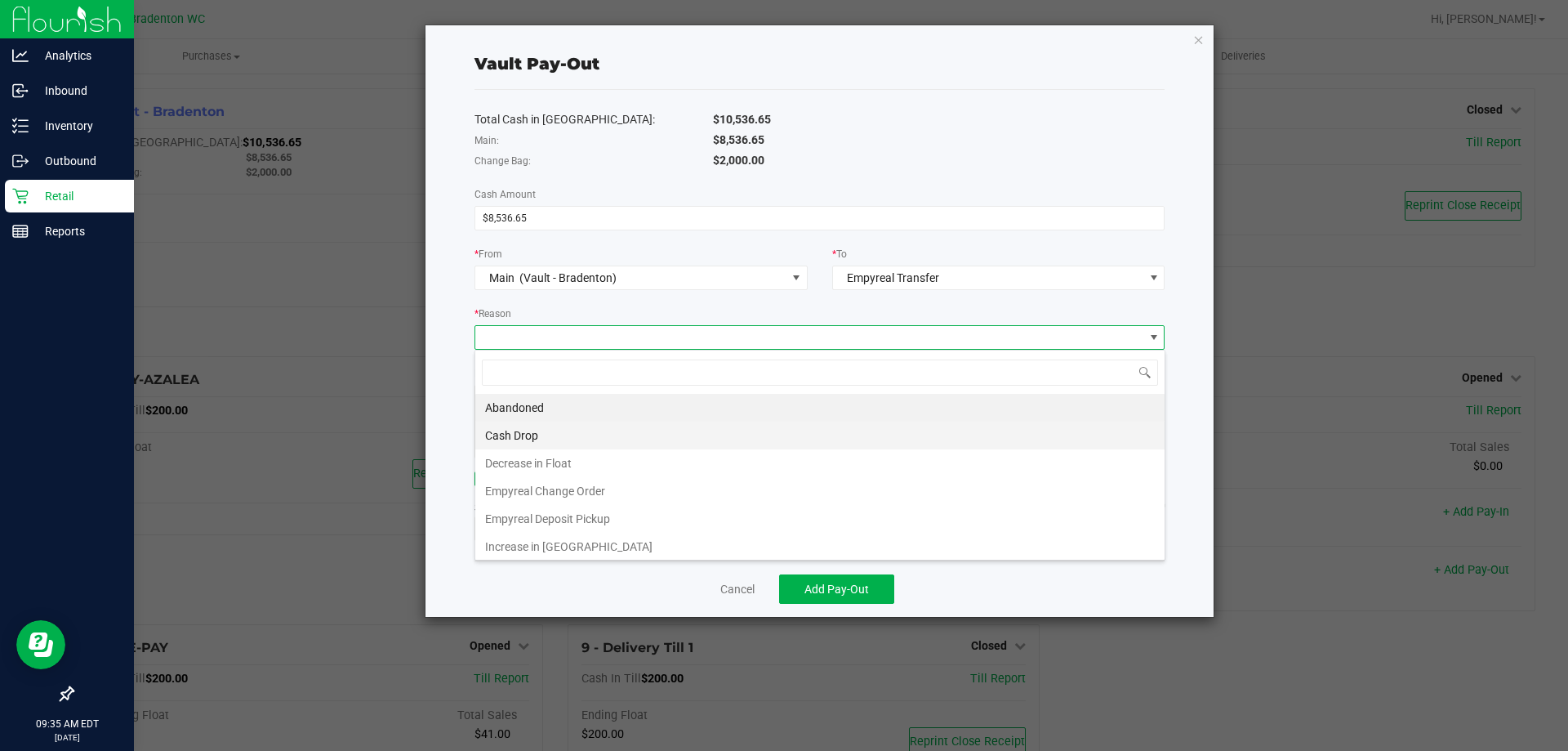
scroll to position [25, 690]
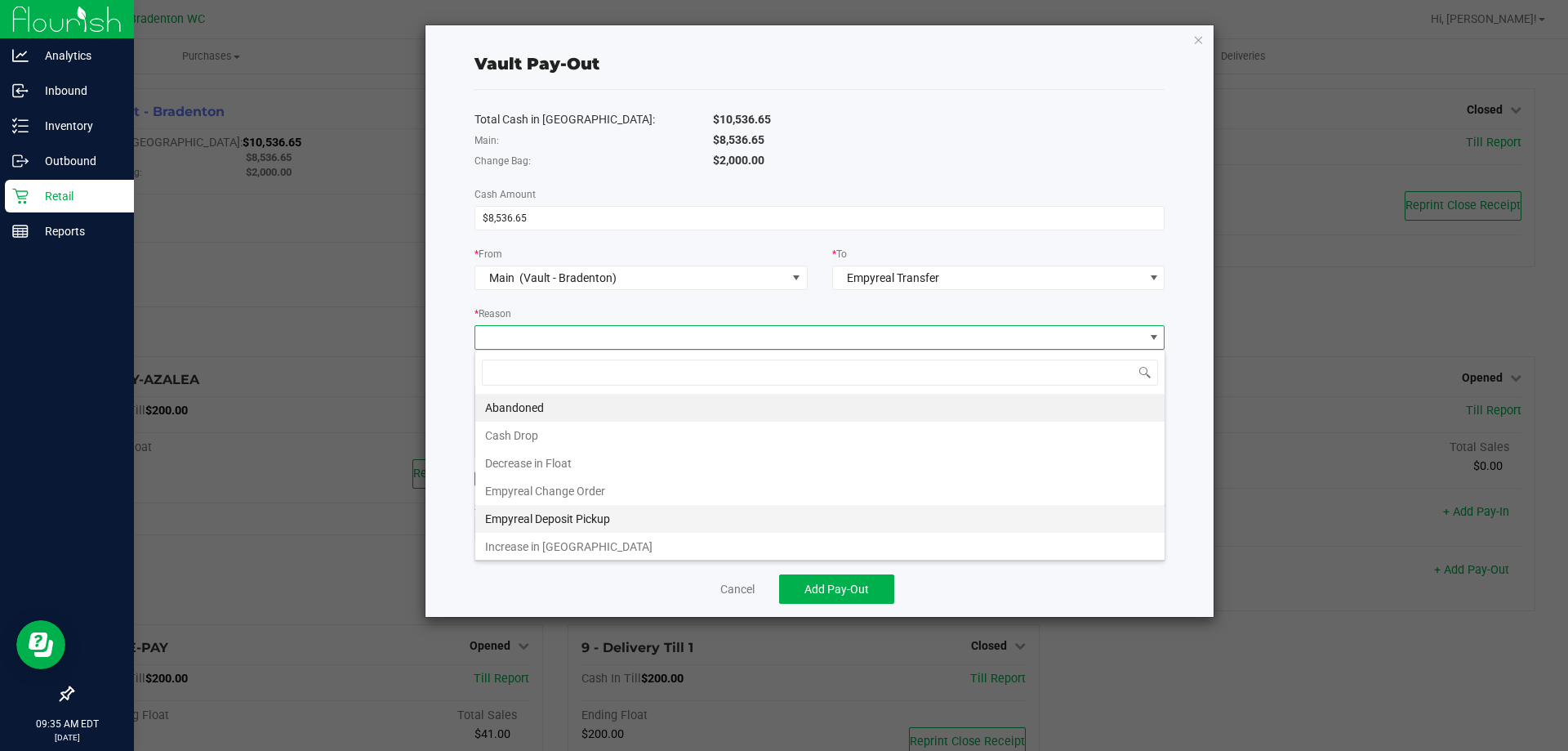
drag, startPoint x: 607, startPoint y: 514, endPoint x: 601, endPoint y: 452, distance: 62.3
click at [608, 512] on li "Empyreal Deposit Pickup" at bounding box center [820, 518] width 689 height 27
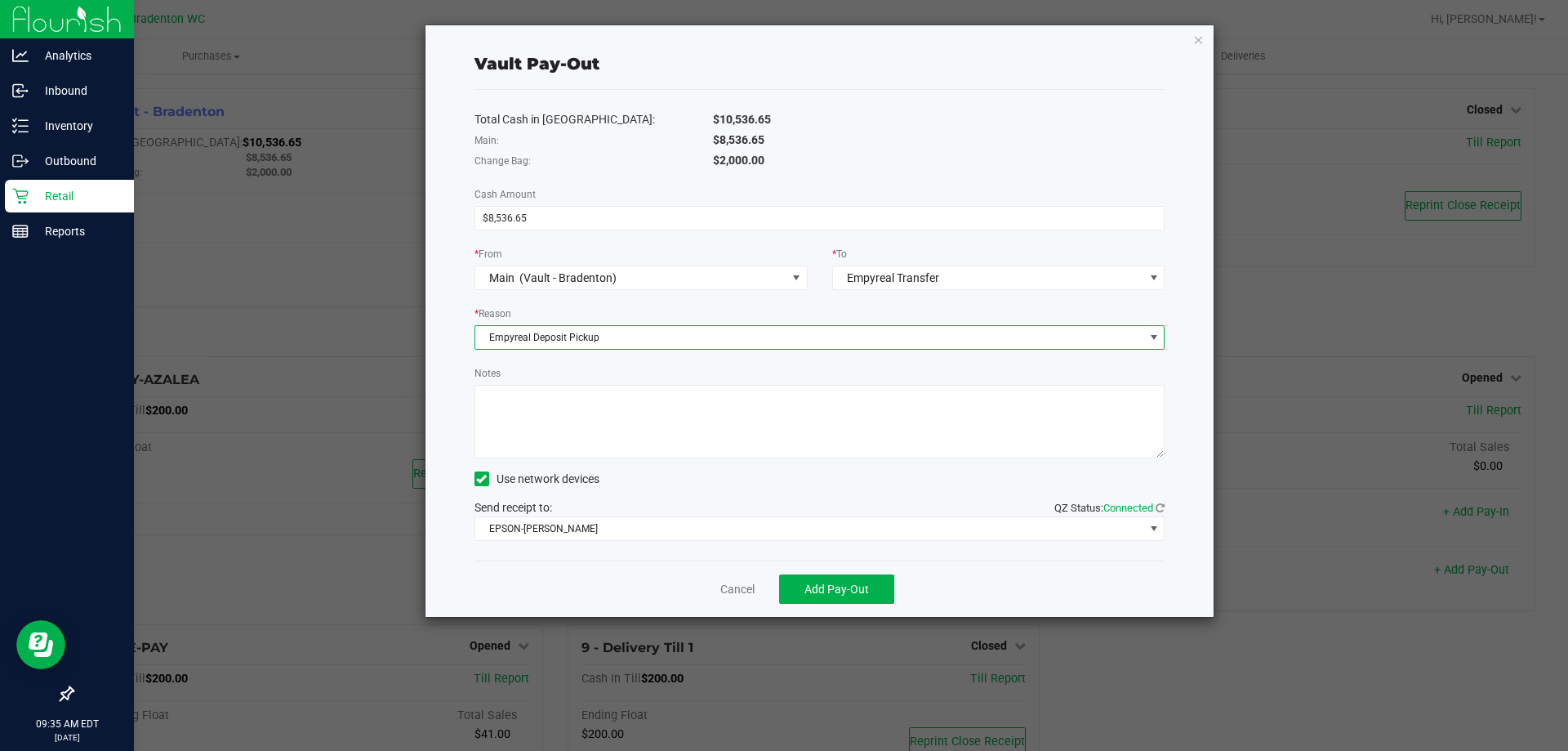
click at [605, 412] on textarea "Notes" at bounding box center [820, 422] width 691 height 74
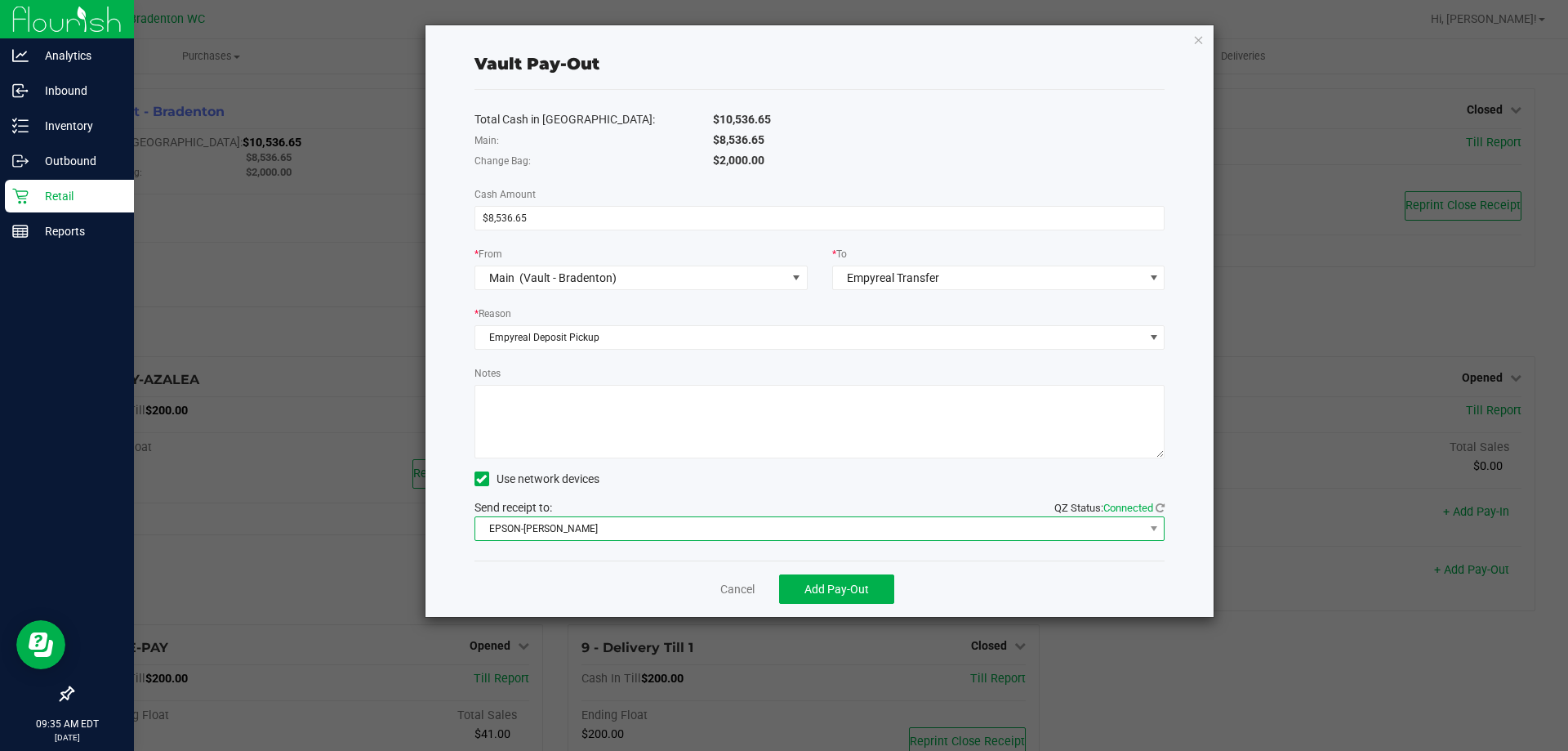
click at [617, 516] on span "EPSON-[PERSON_NAME]" at bounding box center [820, 529] width 691 height 25
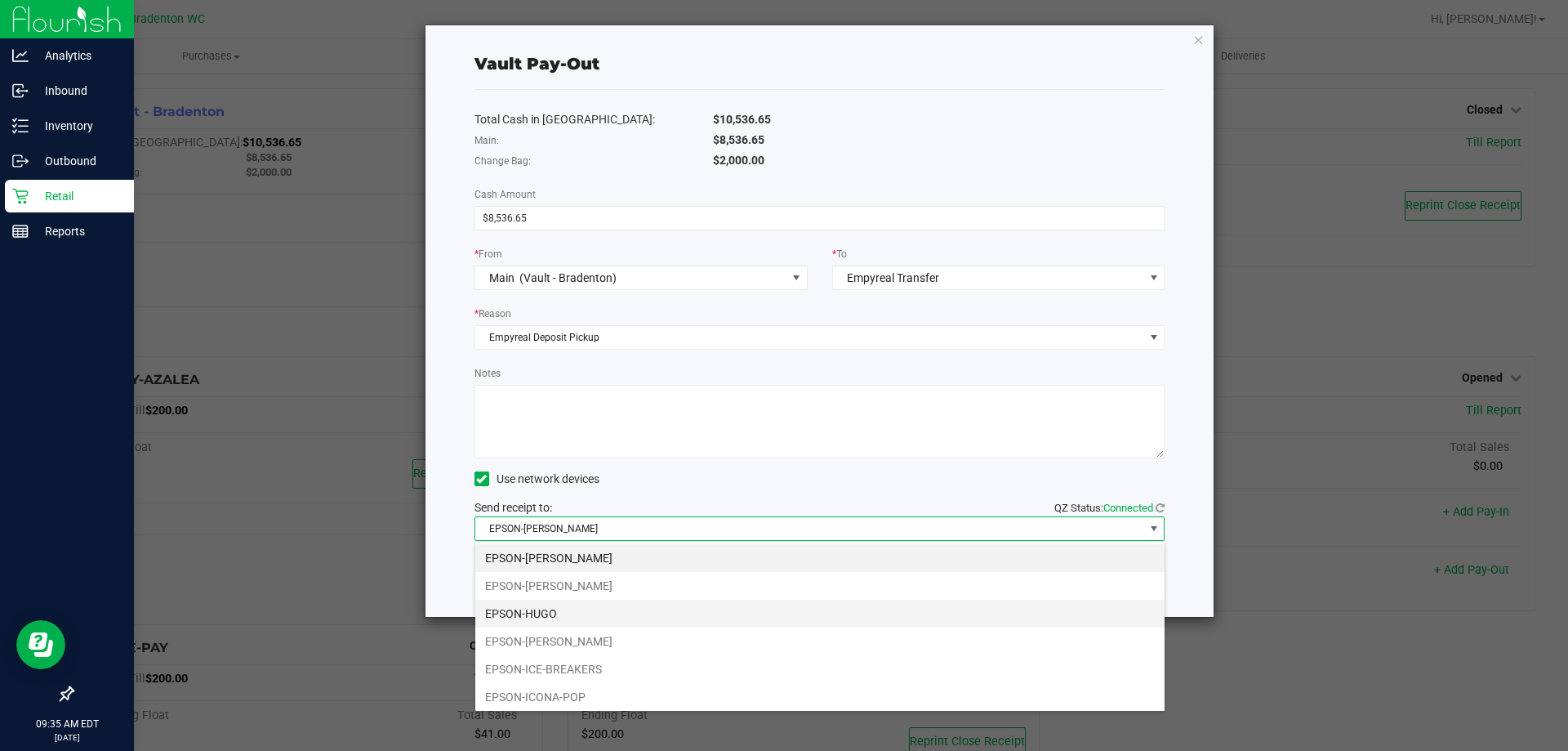
click at [568, 613] on li "EPSON-HUGO" at bounding box center [820, 613] width 689 height 27
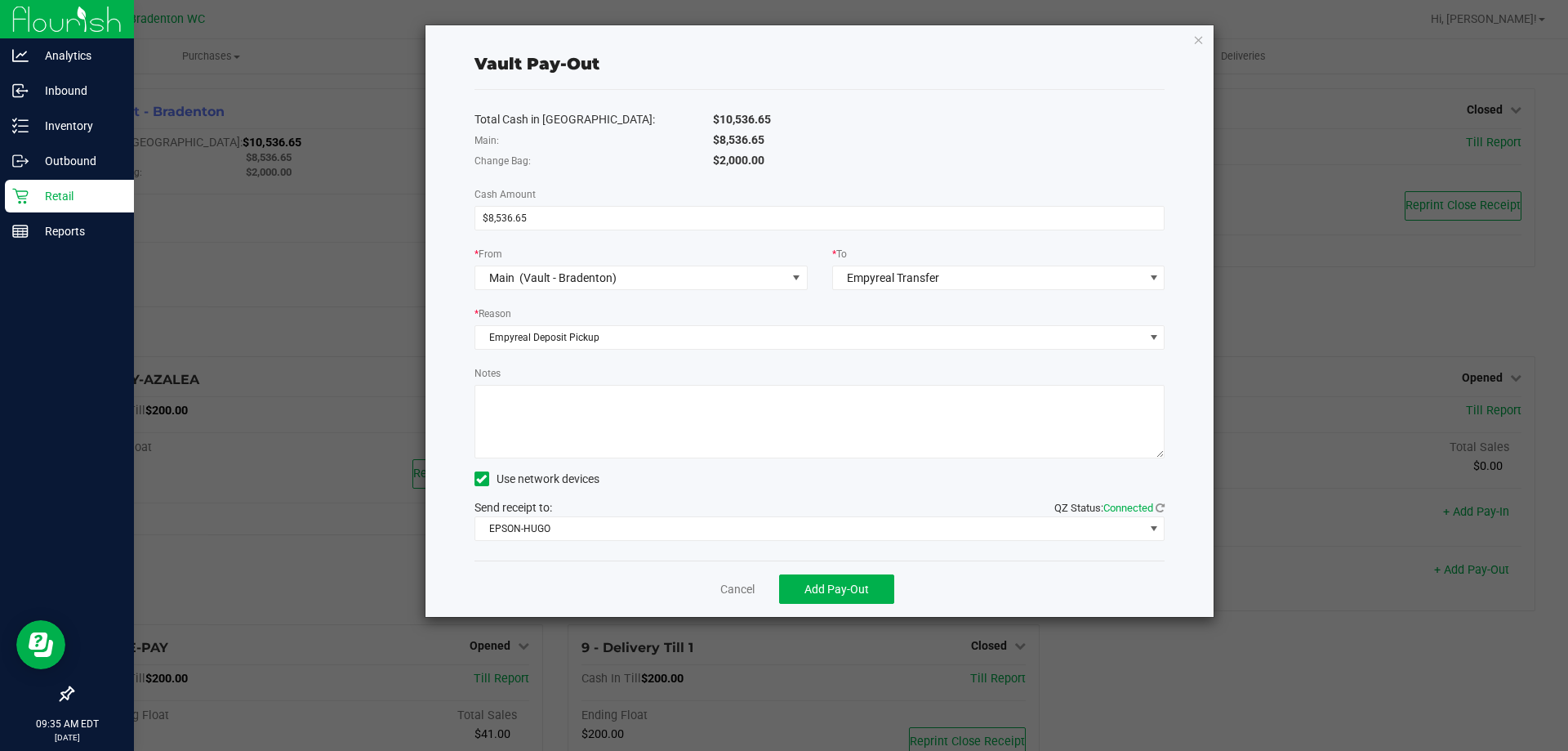
click at [626, 428] on textarea "Notes" at bounding box center [820, 422] width 691 height 74
type textarea "d"
type textarea "Deposit Pickup 8/22"
click at [815, 136] on div "$8,536.65" at bounding box center [939, 140] width 477 height 17
click at [828, 598] on button "Add Pay-Out" at bounding box center [837, 588] width 115 height 29
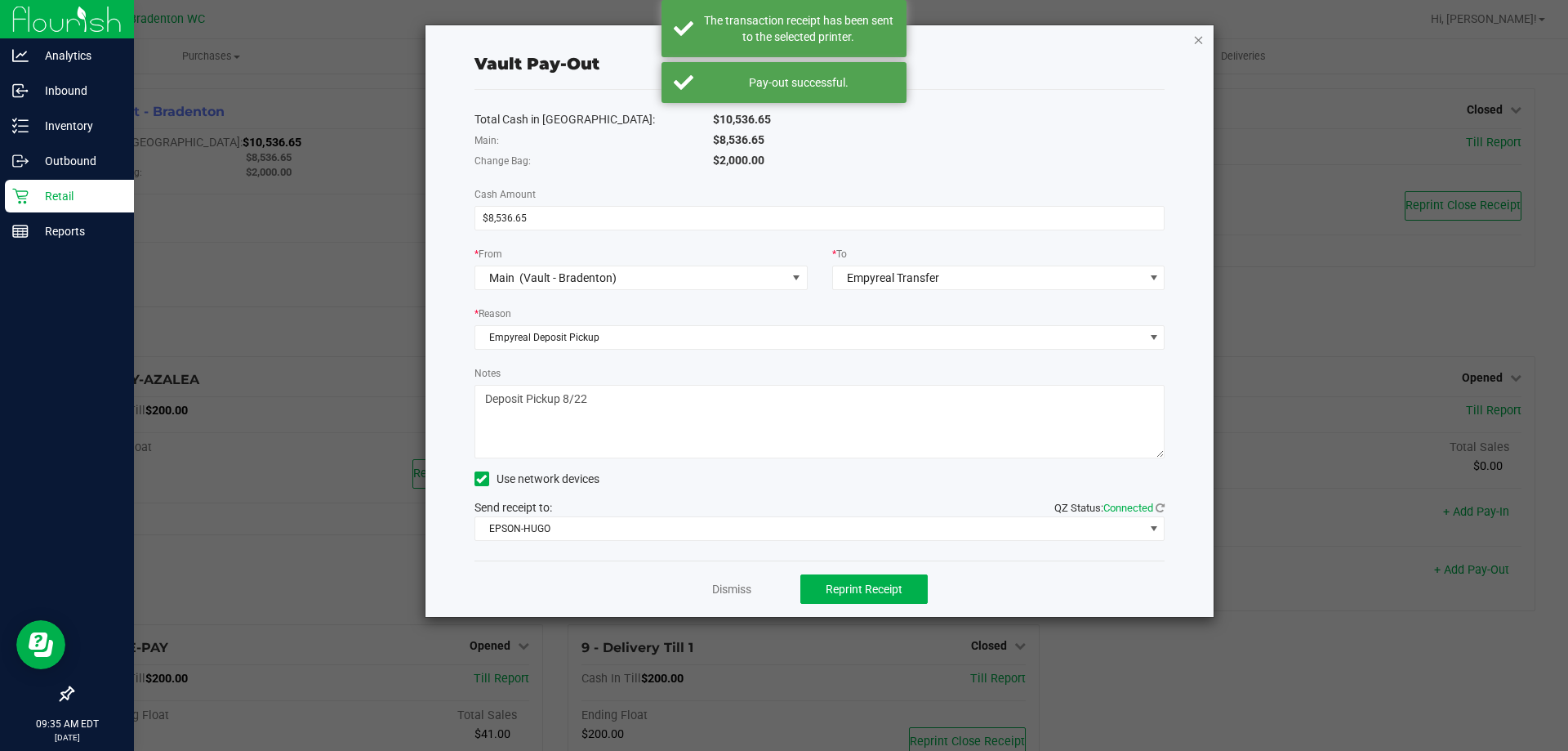
click at [1198, 45] on icon "button" at bounding box center [1199, 39] width 11 height 20
